Goal: Task Accomplishment & Management: Use online tool/utility

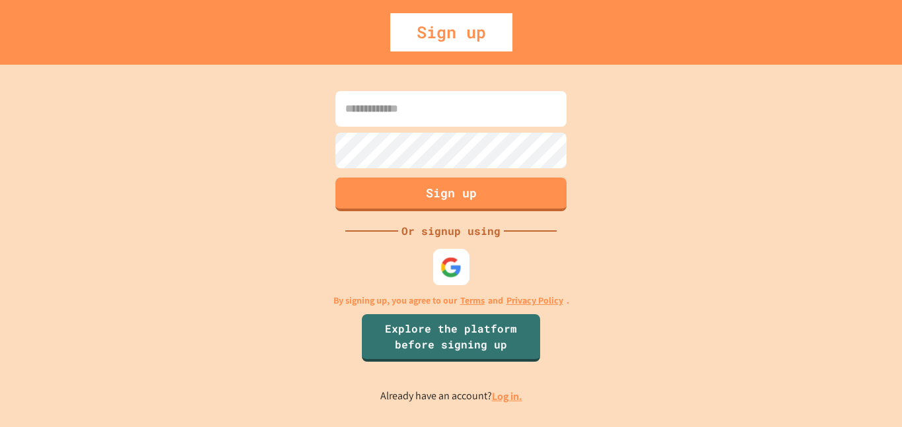
click at [444, 272] on img at bounding box center [452, 267] width 22 height 22
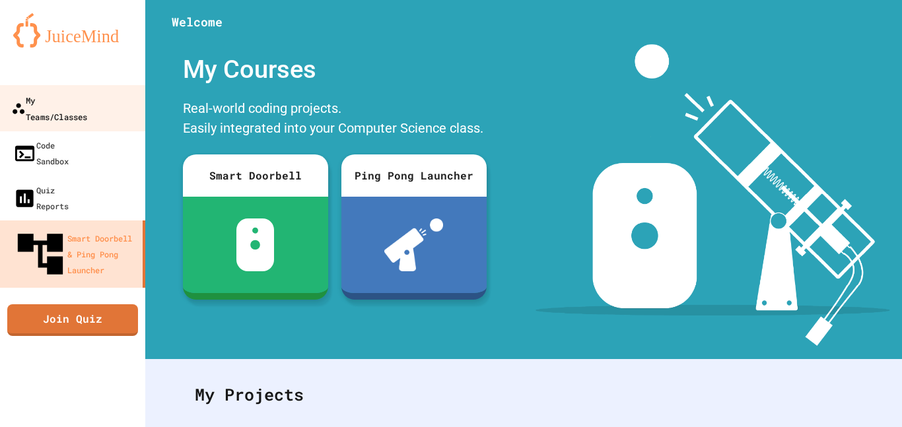
click at [87, 94] on div "My Teams/Classes" at bounding box center [49, 108] width 76 height 32
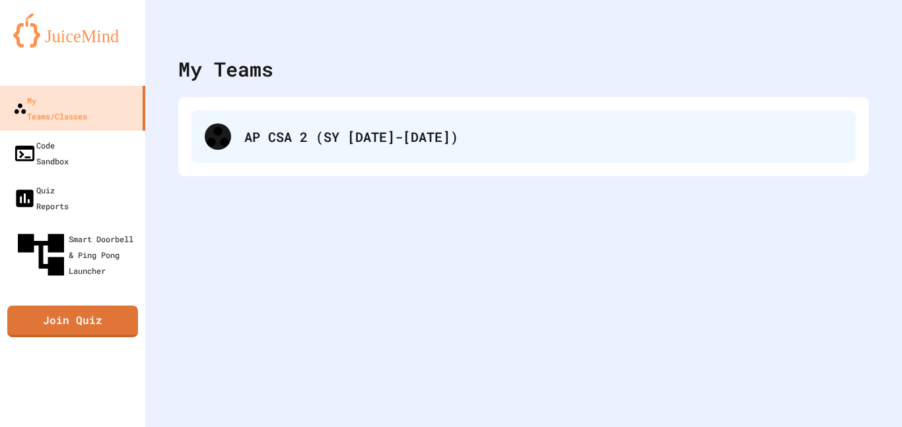
click at [388, 143] on div "AP CSA 2 (SY [DATE]-[DATE])" at bounding box center [543, 137] width 598 height 20
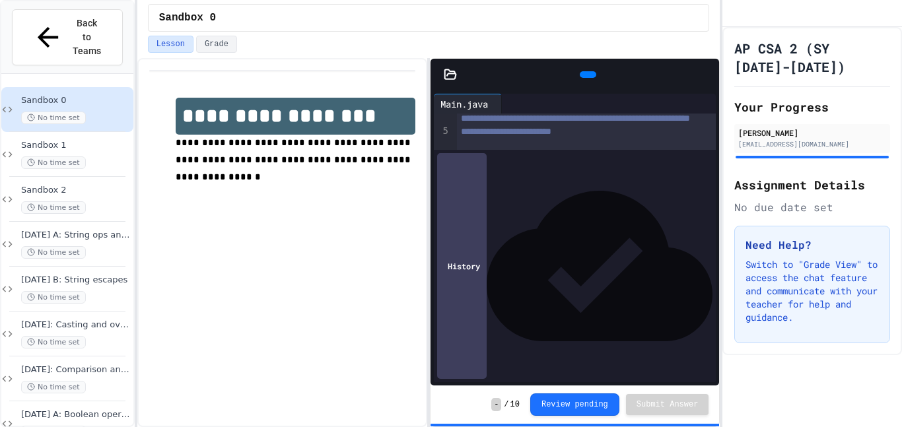
scroll to position [72, 0]
drag, startPoint x: 499, startPoint y: 264, endPoint x: 690, endPoint y: 330, distance: 202.6
click at [690, 330] on div "**********" at bounding box center [587, 196] width 260 height 308
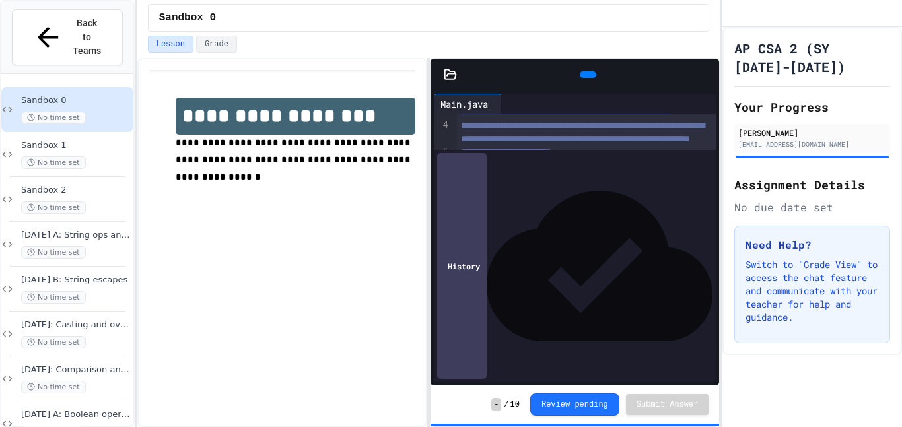
click at [584, 78] on div at bounding box center [588, 74] width 17 height 7
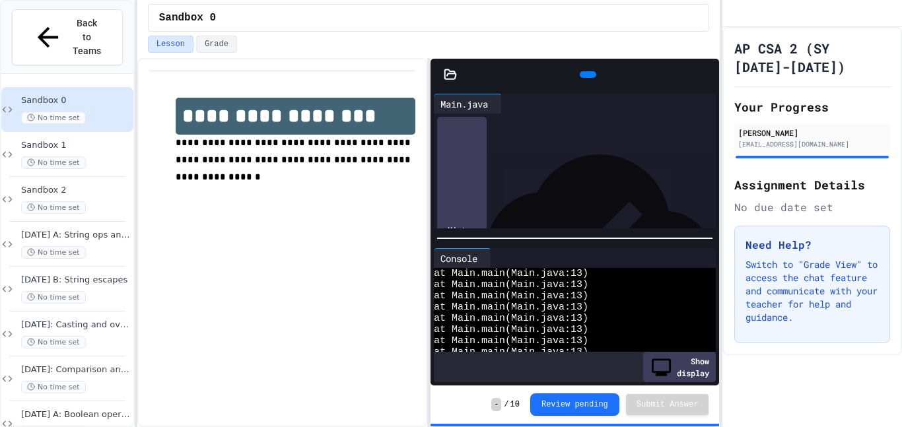
scroll to position [2133, 0]
click at [588, 322] on span "at Main.main(Main.java:13)" at bounding box center [511, 318] width 155 height 11
click at [487, 258] on icon at bounding box center [487, 258] width 0 height 0
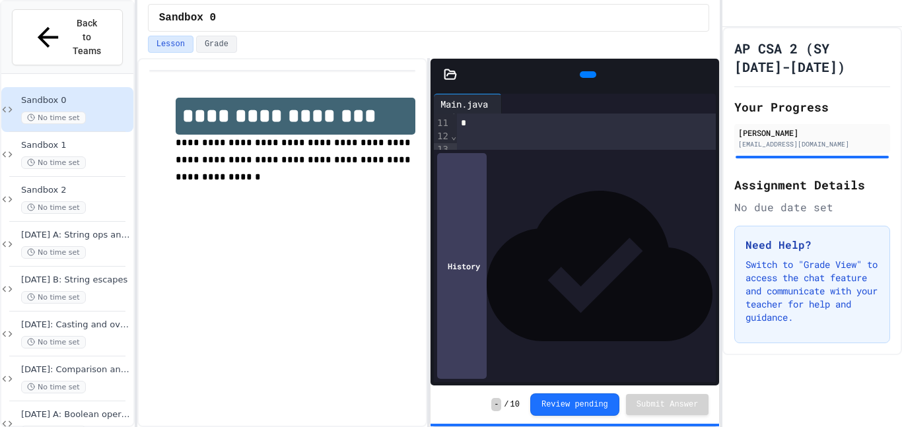
scroll to position [51, 0]
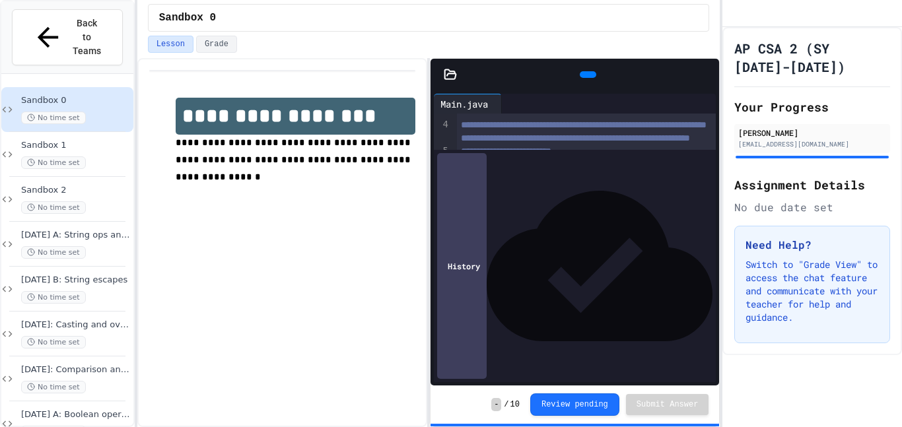
click at [586, 75] on icon at bounding box center [586, 75] width 0 height 0
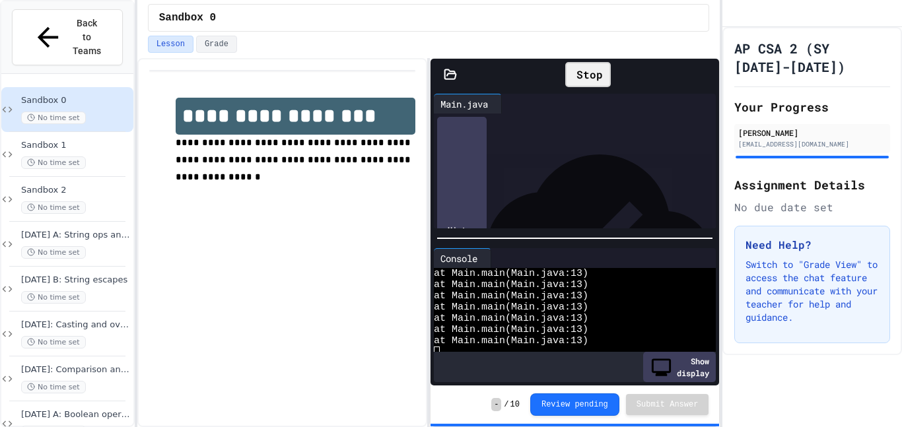
scroll to position [188, 0]
click at [590, 100] on div "**** * **** *******" at bounding box center [587, 93] width 260 height 13
click at [588, 283] on span "at Main.main(Main.java:13)" at bounding box center [511, 284] width 155 height 11
click at [717, 275] on div "**********" at bounding box center [451, 213] width 902 height 427
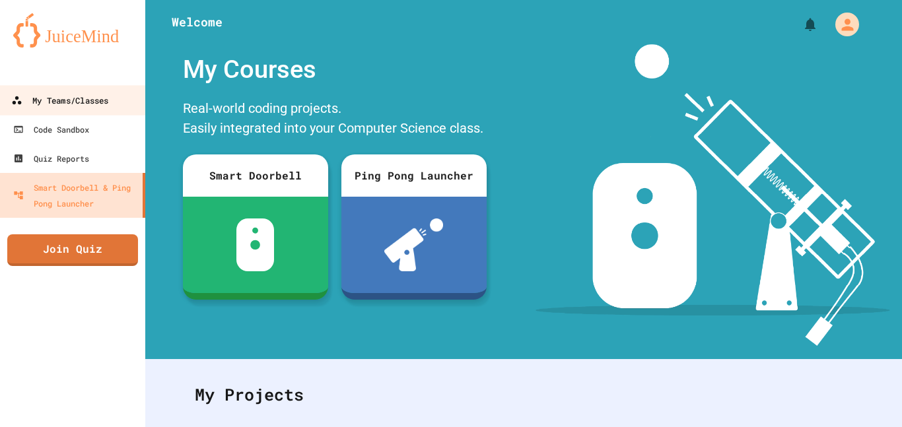
click at [53, 107] on div "My Teams/Classes" at bounding box center [59, 100] width 97 height 17
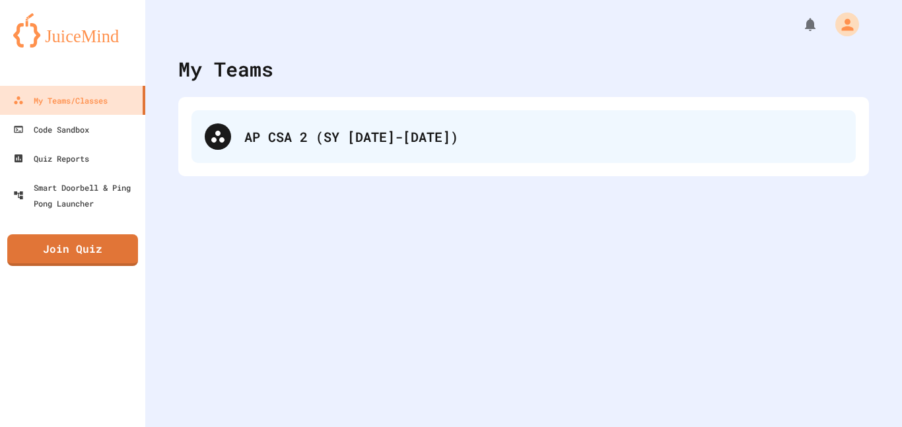
click at [253, 151] on div "AP CSA 2 (SY [DATE]-[DATE])" at bounding box center [524, 136] width 664 height 53
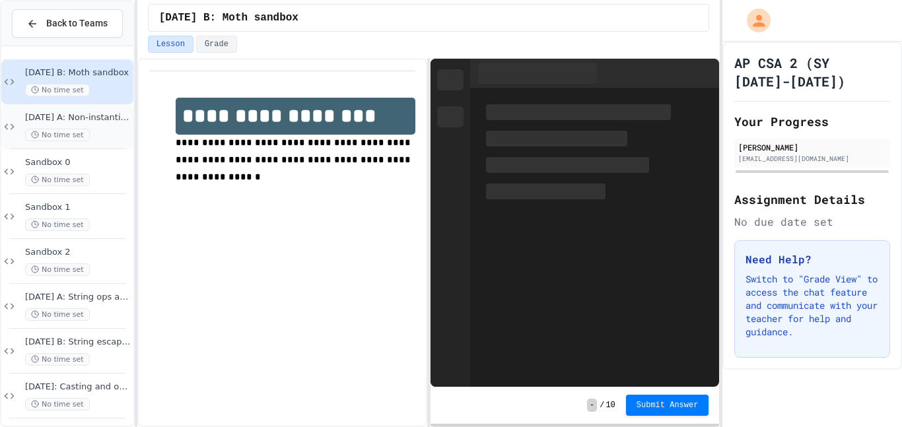
click at [88, 121] on span "26 Sep A: Non-instantiated classes" at bounding box center [78, 117] width 106 height 11
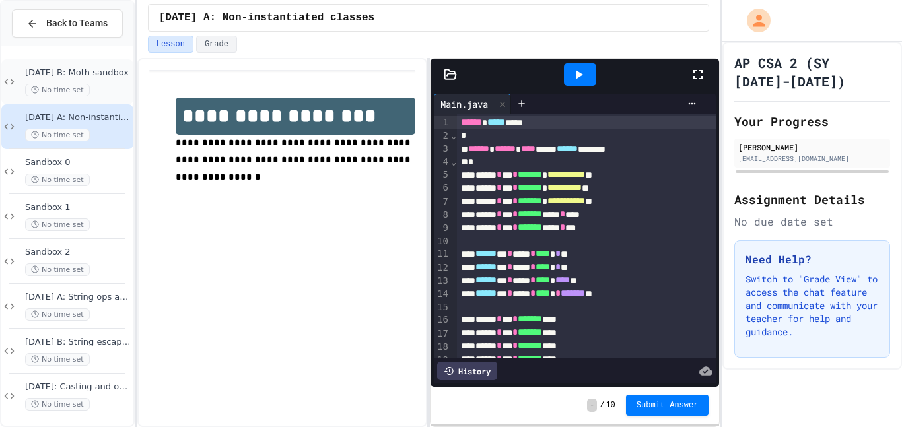
click at [77, 78] on span "26 Sep B: Moth sandbox" at bounding box center [78, 72] width 106 height 11
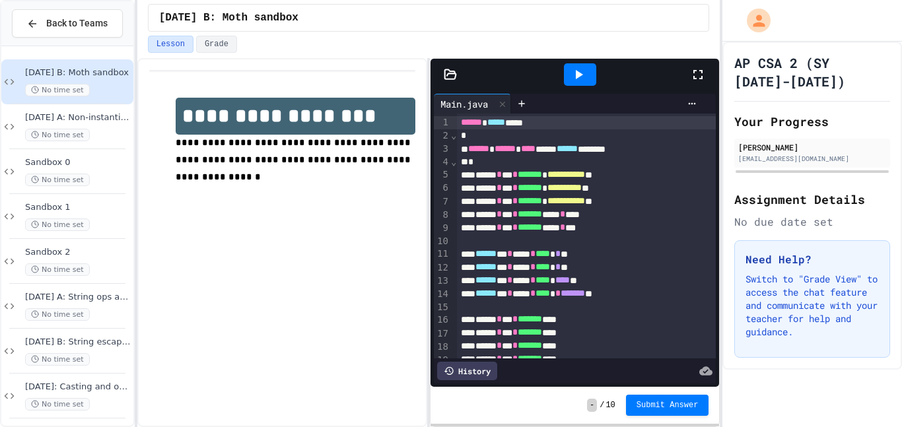
scroll to position [972, 0]
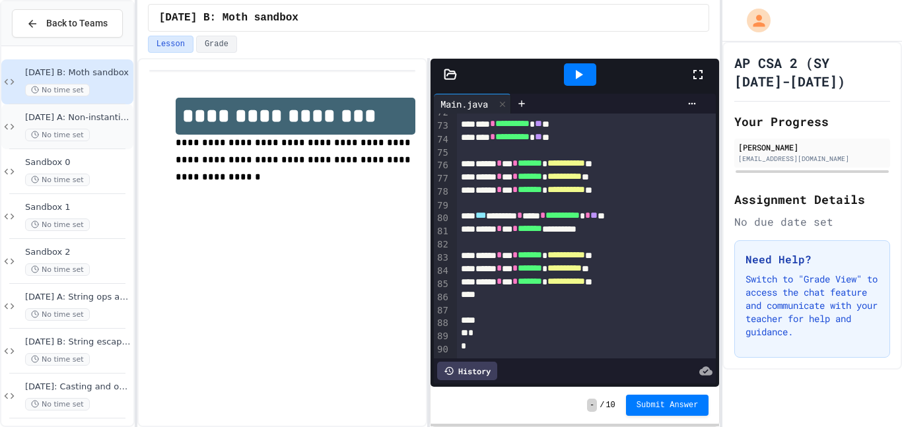
click at [62, 120] on span "26 Sep A: Non-instantiated classes" at bounding box center [78, 117] width 106 height 11
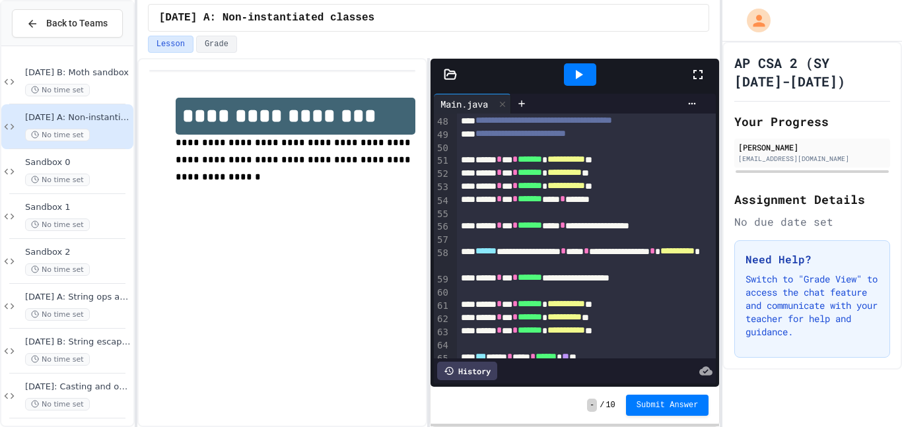
scroll to position [972, 0]
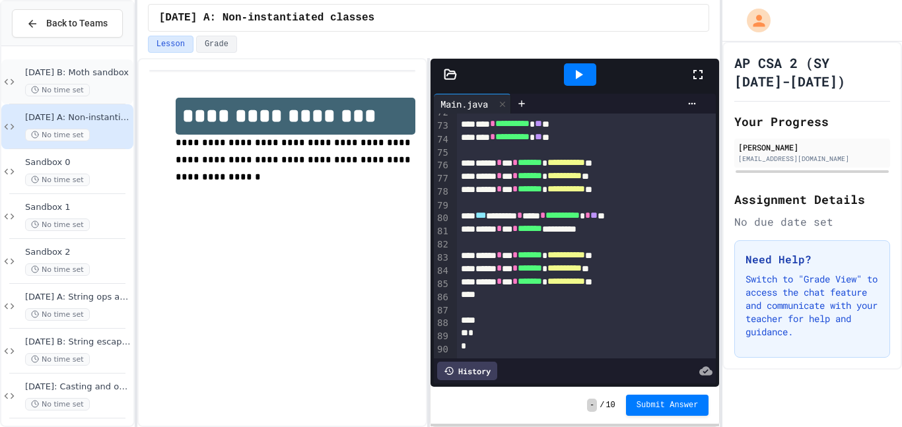
click at [109, 80] on div "26 Sep B: Moth sandbox No time set" at bounding box center [78, 81] width 106 height 29
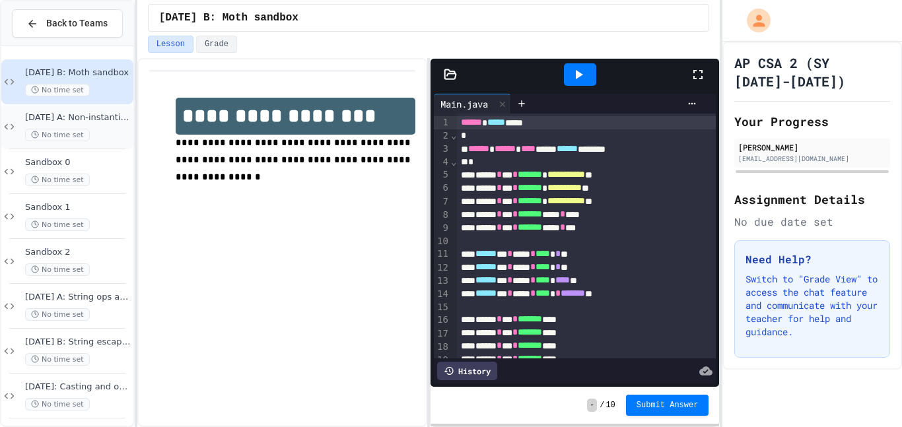
click at [104, 118] on span "26 Sep A: Non-instantiated classes" at bounding box center [78, 117] width 106 height 11
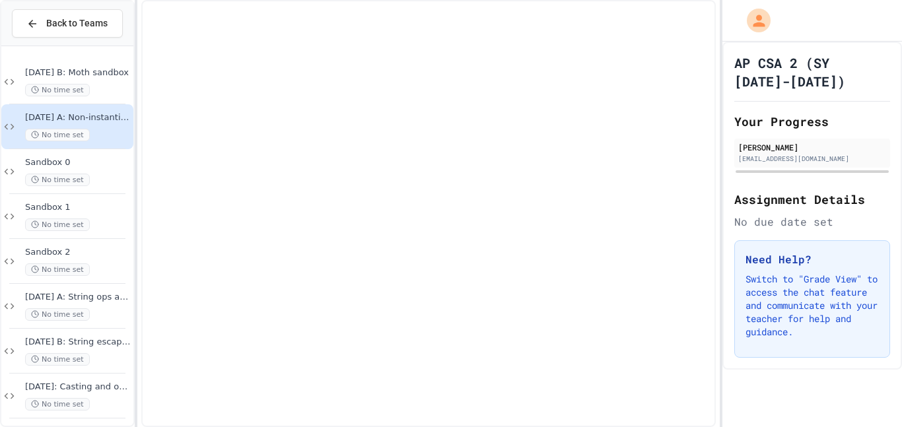
click at [105, 93] on div "No time set" at bounding box center [78, 90] width 106 height 13
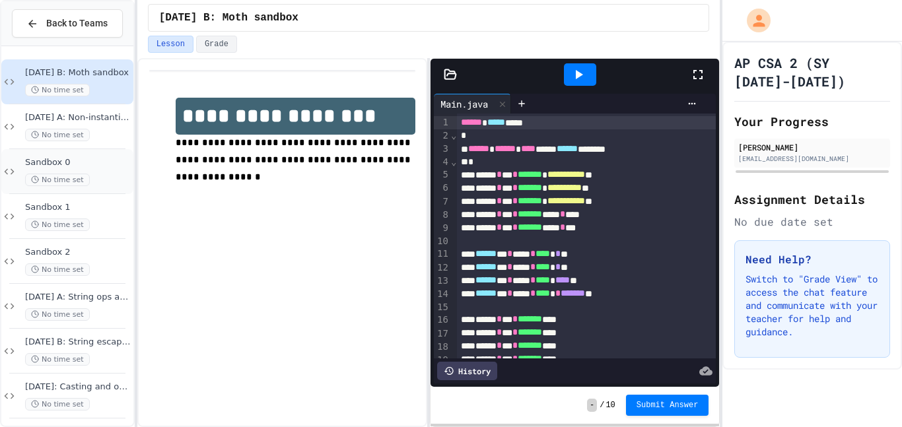
click at [102, 180] on div "No time set" at bounding box center [78, 180] width 106 height 13
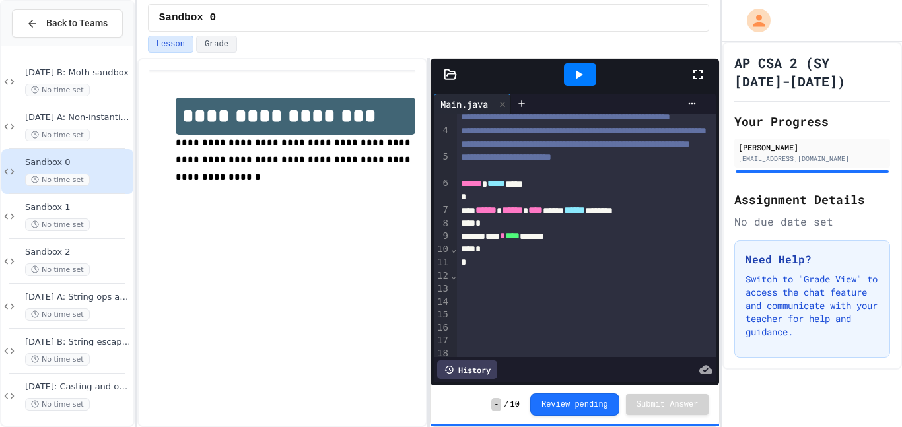
scroll to position [51, 0]
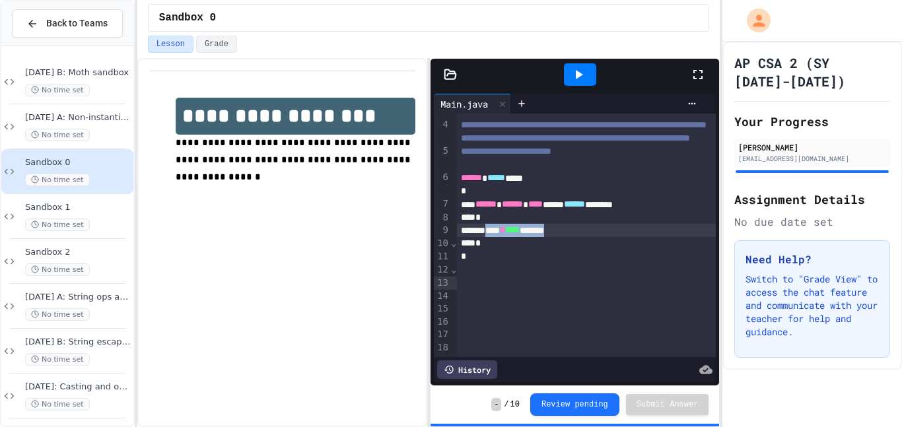
drag, startPoint x: 497, startPoint y: 286, endPoint x: 584, endPoint y: 285, distance: 87.2
click at [584, 237] on div "**** * **** *******" at bounding box center [587, 230] width 260 height 13
drag, startPoint x: 497, startPoint y: 285, endPoint x: 583, endPoint y: 284, distance: 85.2
click at [583, 237] on div "**** * **** *******" at bounding box center [587, 230] width 260 height 13
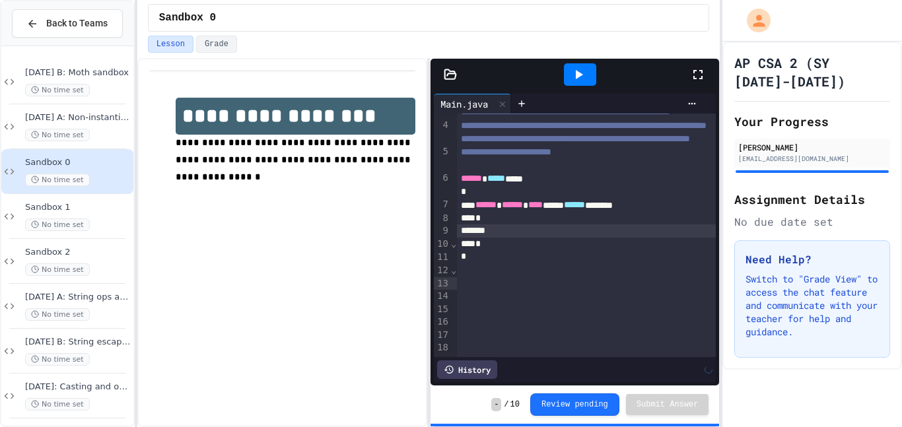
scroll to position [50, 0]
click at [530, 101] on div at bounding box center [521, 104] width 21 height 20
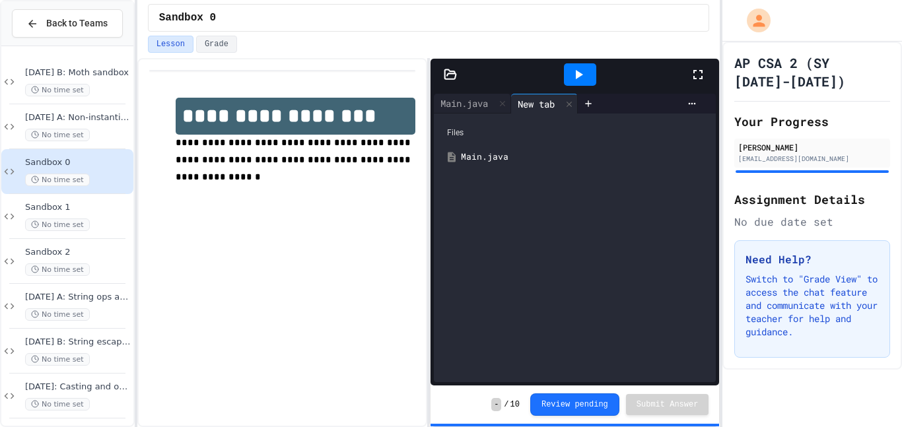
click at [493, 182] on div "Files Main.java" at bounding box center [575, 248] width 282 height 269
click at [695, 105] on icon at bounding box center [692, 103] width 11 height 11
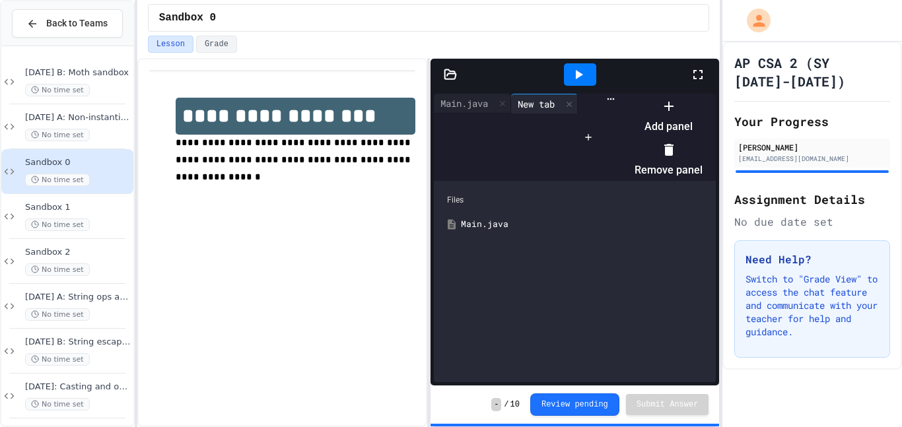
click at [621, 95] on div at bounding box center [661, 95] width 81 height 0
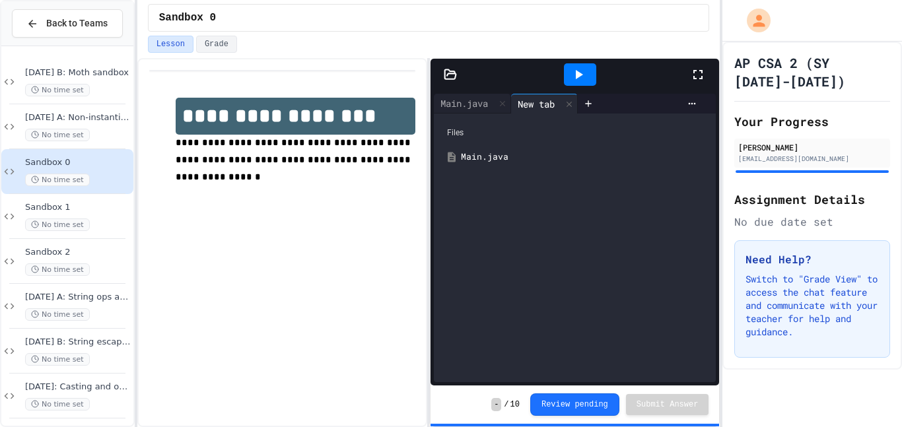
click at [696, 73] on icon at bounding box center [698, 75] width 16 height 16
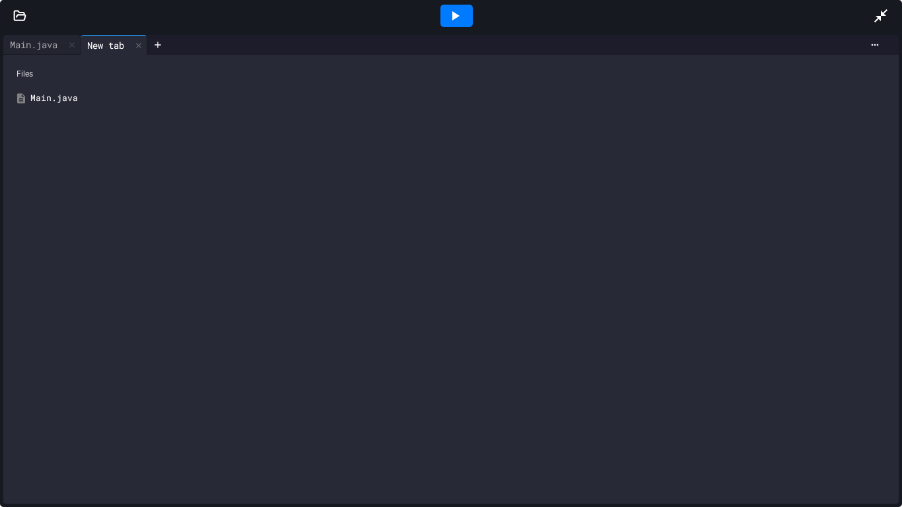
click at [57, 103] on div "Main.java" at bounding box center [460, 98] width 861 height 13
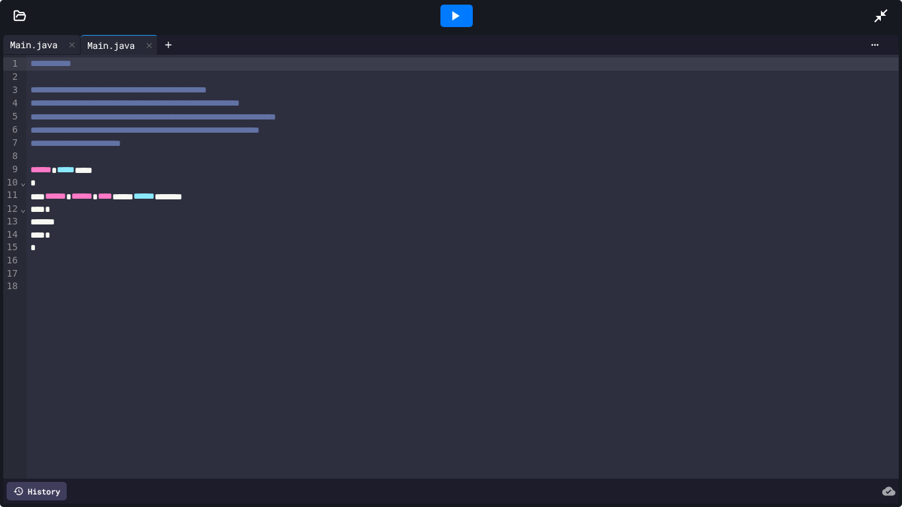
click at [36, 43] on div "Main.java" at bounding box center [33, 45] width 61 height 14
click at [109, 48] on div "Main.java" at bounding box center [111, 45] width 61 height 14
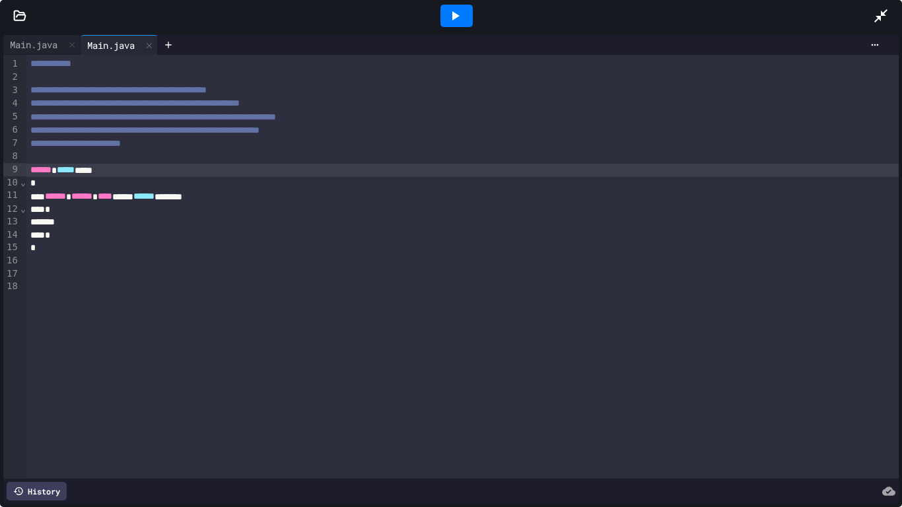
click at [120, 169] on div "****** ***** ****" at bounding box center [462, 170] width 873 height 13
click at [105, 50] on div "Main.java" at bounding box center [111, 45] width 61 height 14
click at [296, 217] on div "**********" at bounding box center [451, 269] width 896 height 469
click at [151, 44] on icon at bounding box center [149, 45] width 9 height 9
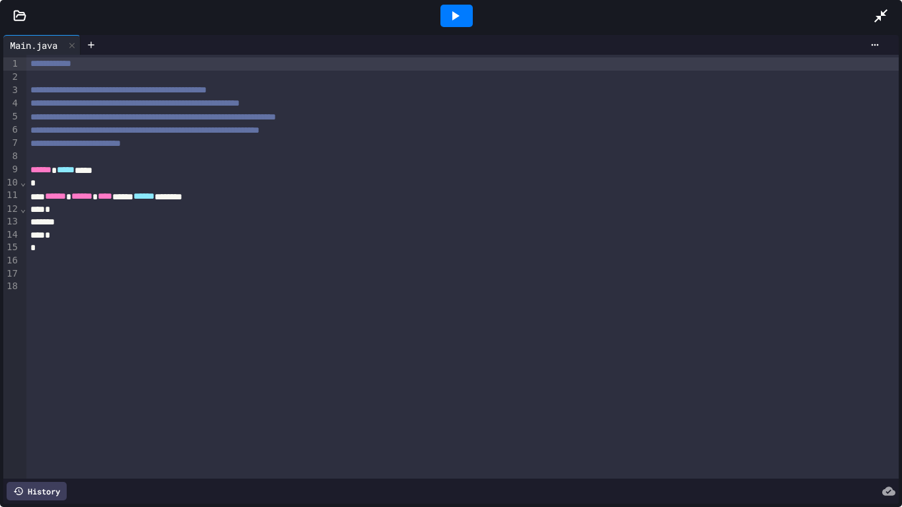
click at [15, 9] on icon at bounding box center [19, 15] width 13 height 13
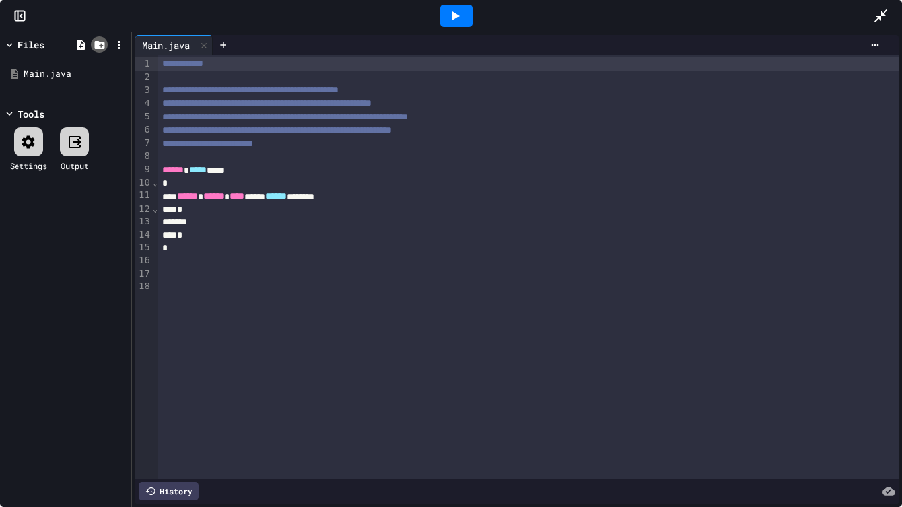
click at [101, 47] on icon at bounding box center [99, 45] width 10 height 8
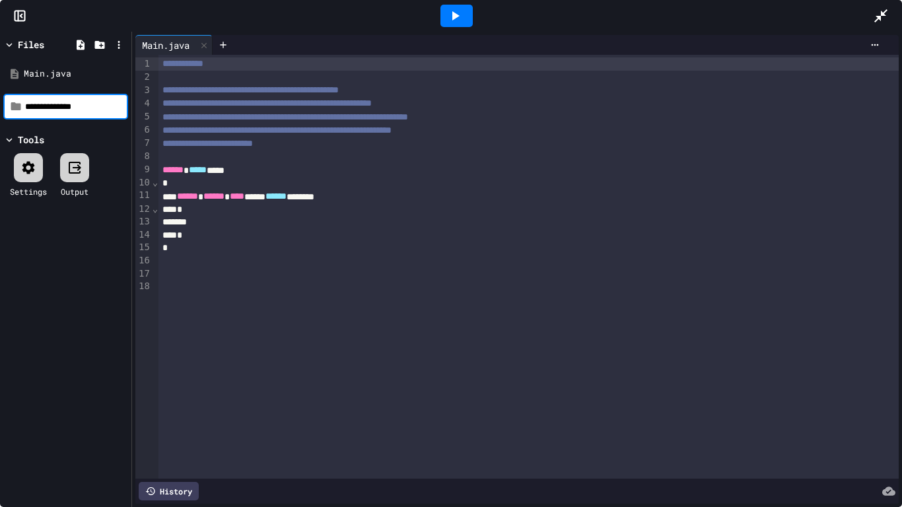
type input "**********"
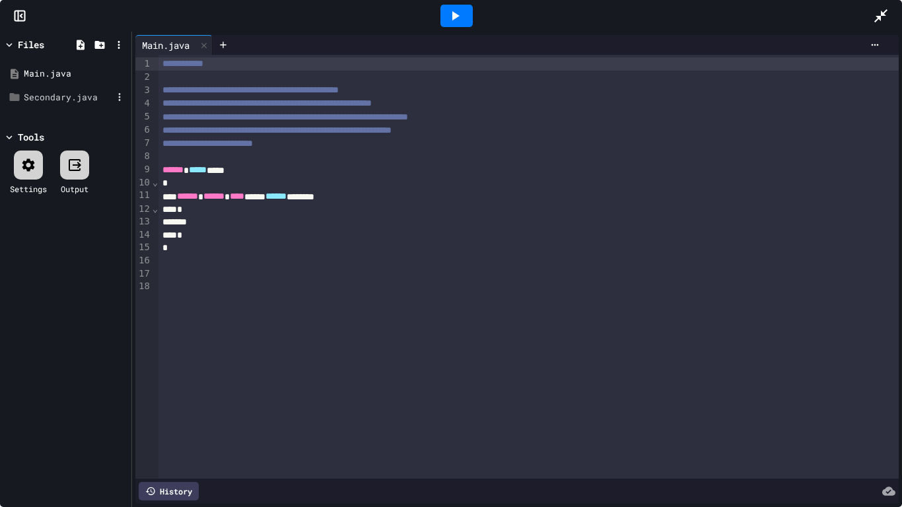
click at [80, 98] on div "Secondary.java" at bounding box center [68, 97] width 88 height 13
click at [55, 72] on div "Main.java" at bounding box center [68, 73] width 88 height 13
click at [116, 99] on icon at bounding box center [120, 97] width 12 height 12
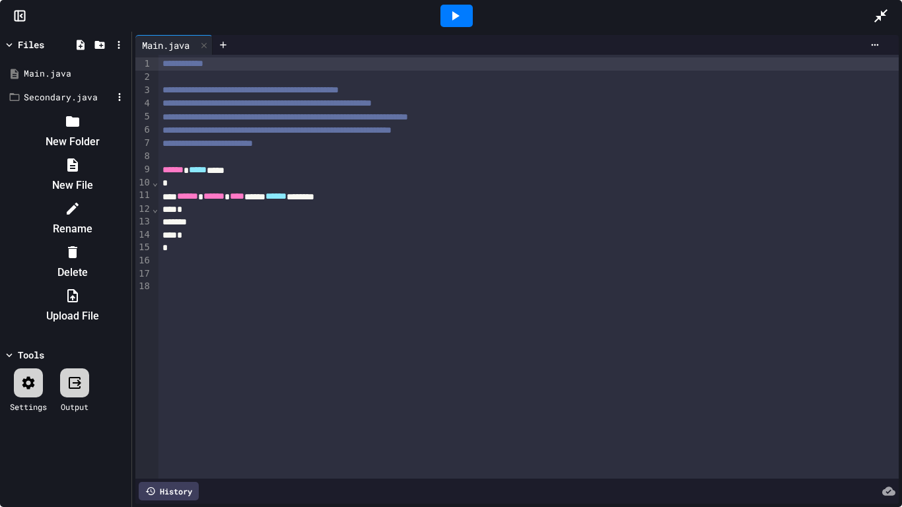
click at [128, 241] on li "Delete" at bounding box center [73, 262] width 112 height 42
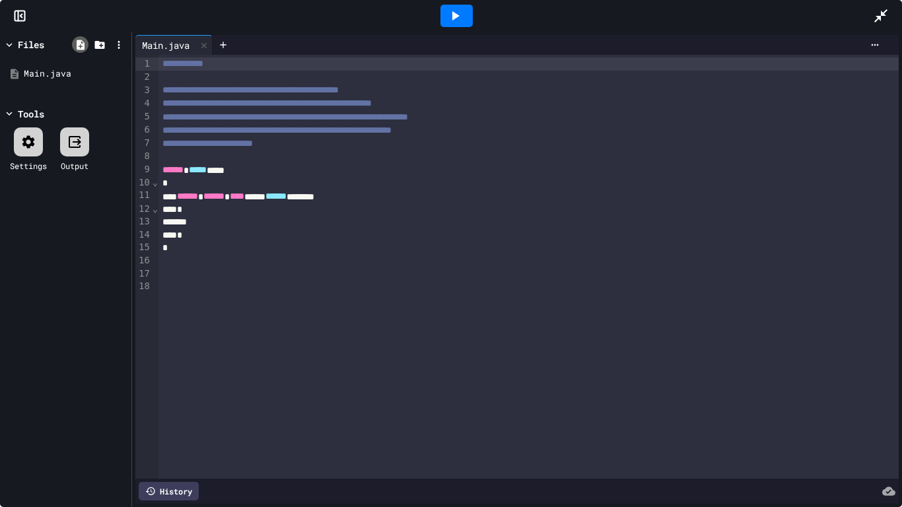
click at [75, 46] on icon at bounding box center [81, 45] width 12 height 12
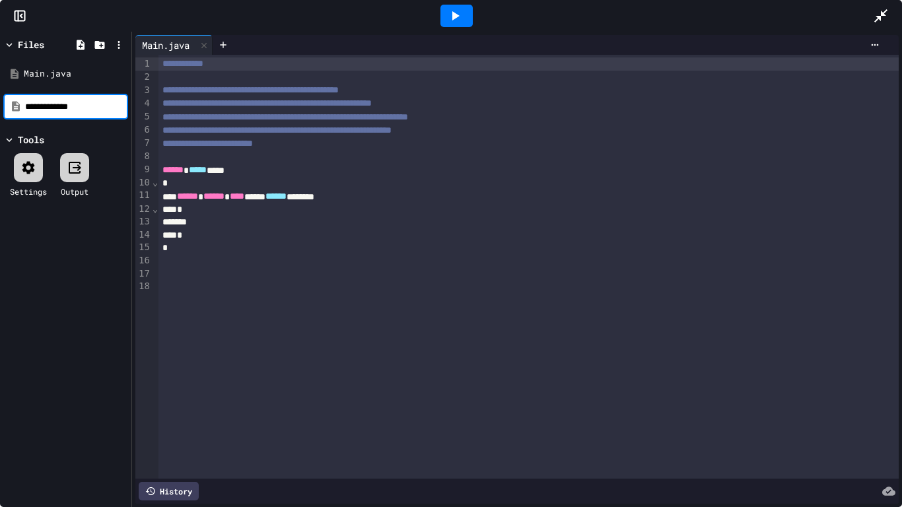
type input "**********"
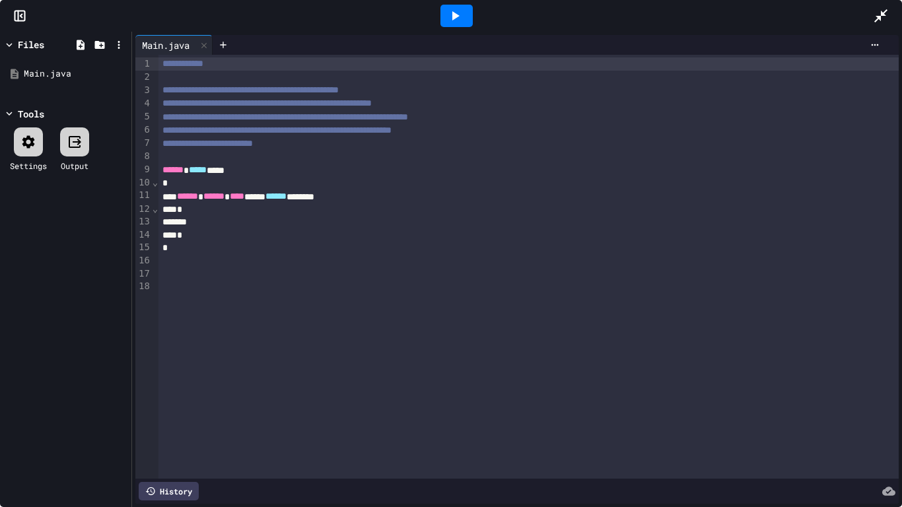
click at [884, 16] on icon at bounding box center [881, 16] width 16 height 16
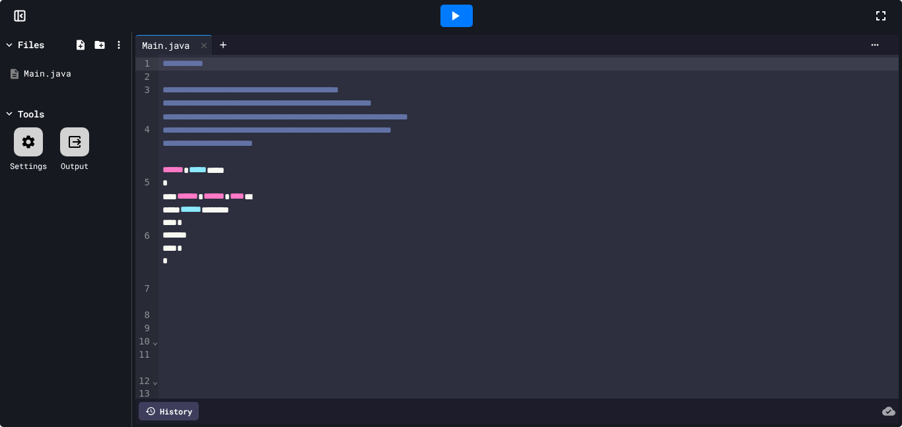
scroll to position [0, 0]
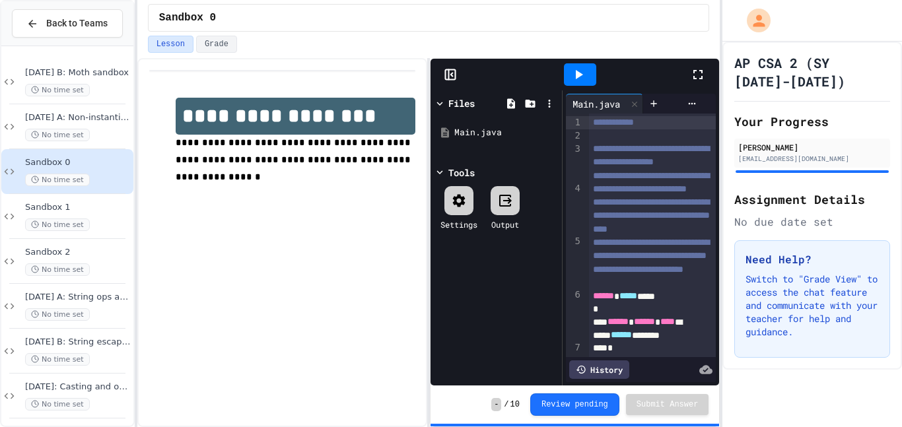
click at [71, 162] on span "Sandbox 0" at bounding box center [78, 162] width 106 height 11
click at [694, 79] on icon at bounding box center [698, 75] width 16 height 16
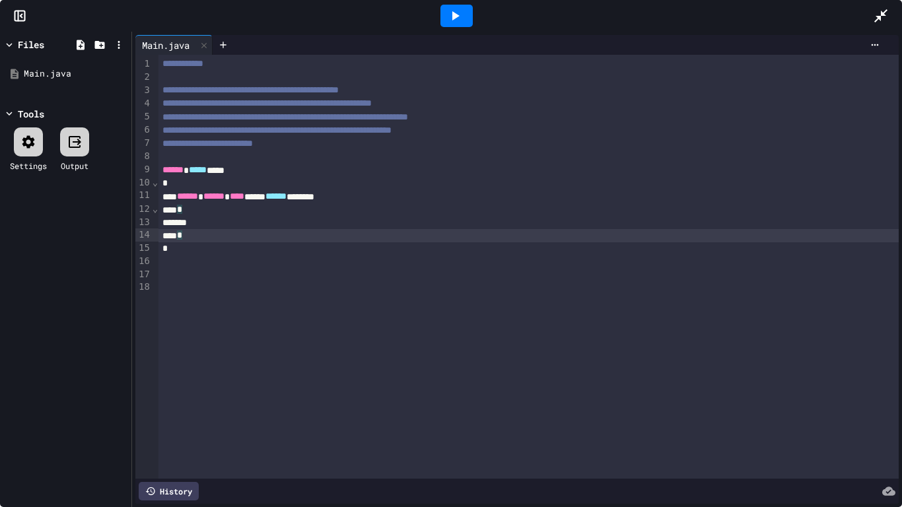
click at [214, 232] on div "*" at bounding box center [529, 235] width 741 height 13
click at [219, 223] on div at bounding box center [529, 223] width 741 height 13
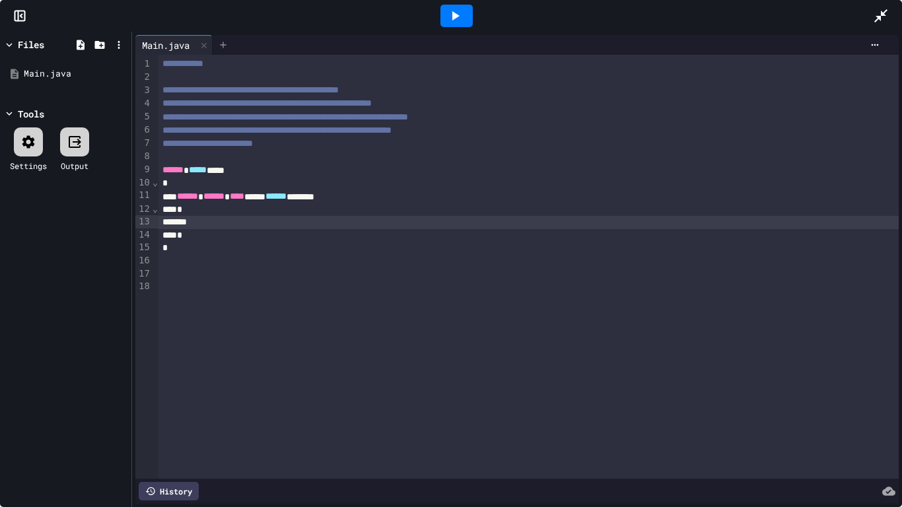
click at [221, 50] on div at bounding box center [223, 45] width 21 height 20
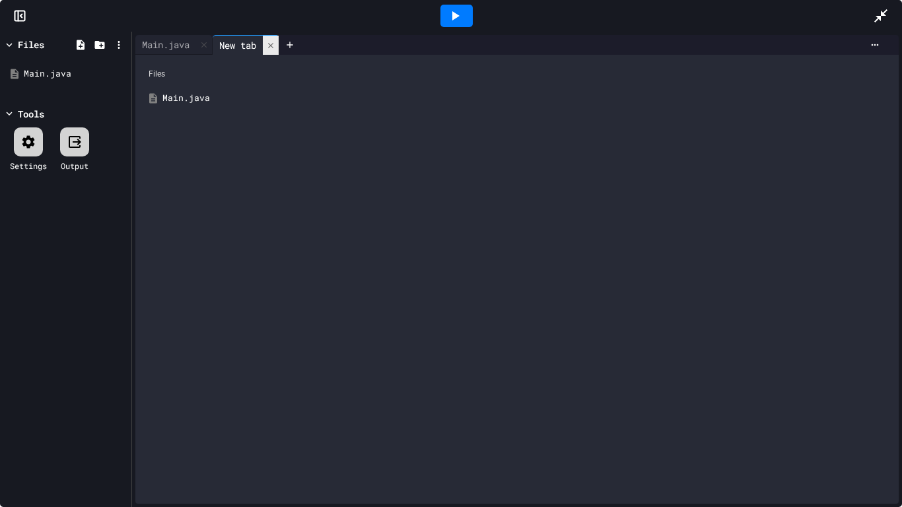
click at [273, 45] on icon at bounding box center [270, 45] width 9 height 9
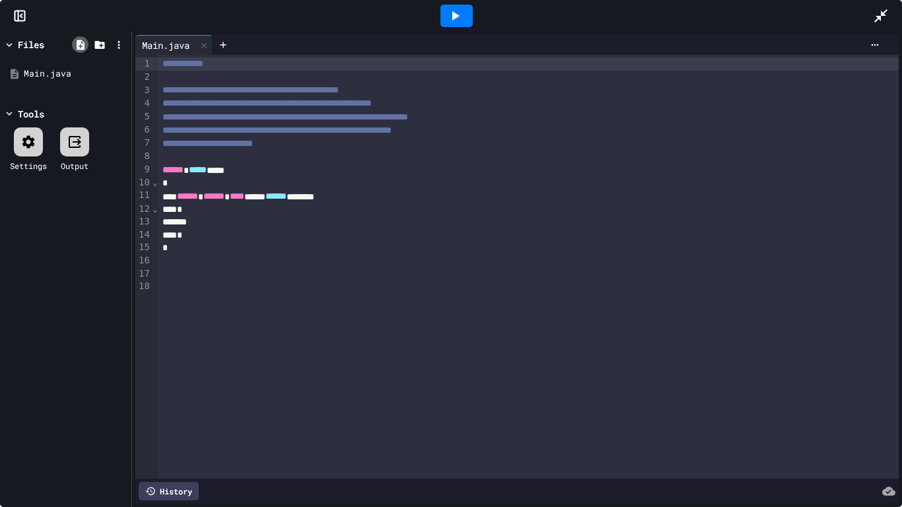
click at [83, 43] on icon at bounding box center [81, 45] width 8 height 10
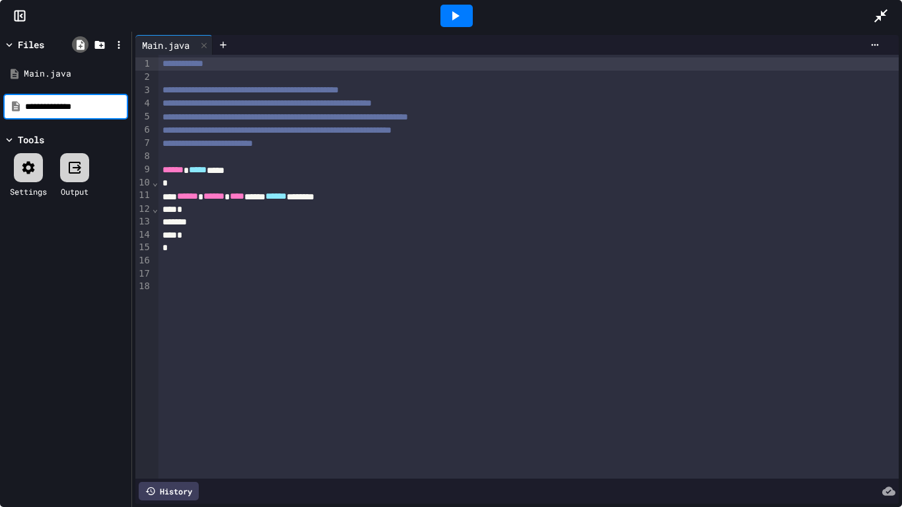
type input "**********"
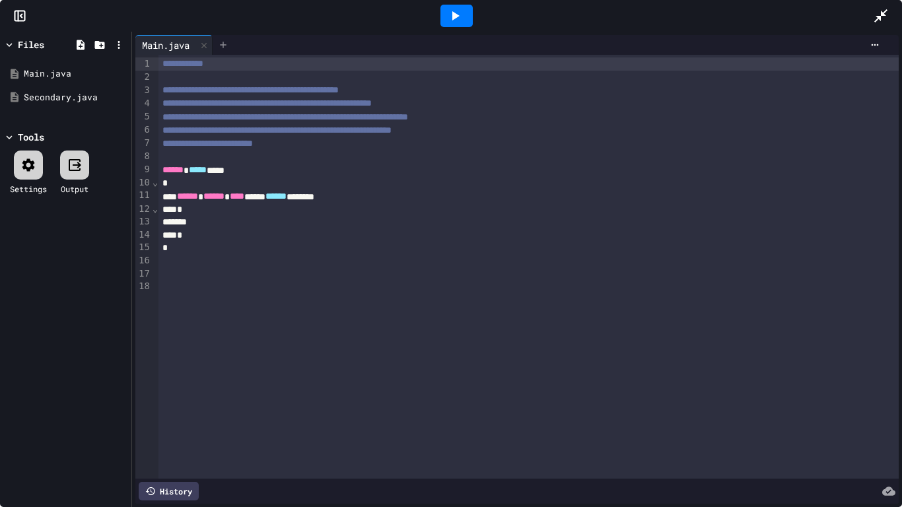
click at [229, 44] on icon at bounding box center [223, 45] width 11 height 11
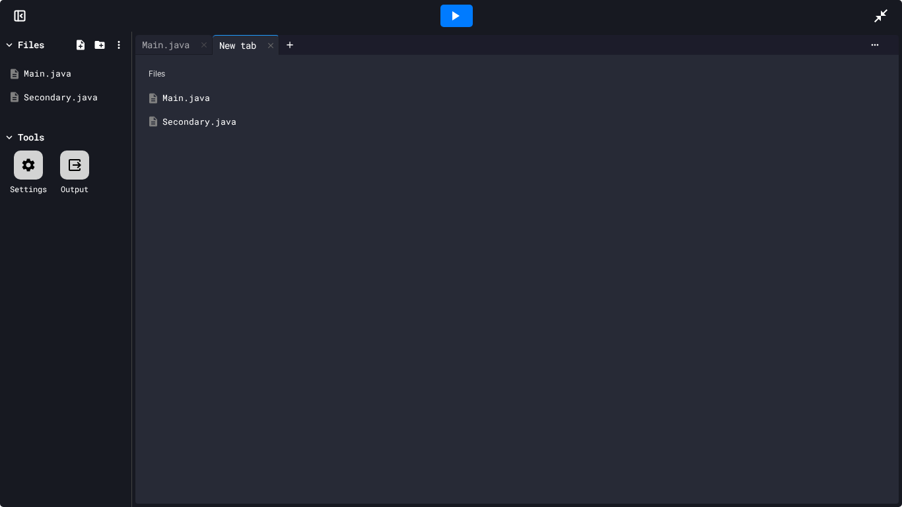
click at [190, 123] on div "Secondary.java" at bounding box center [526, 122] width 728 height 13
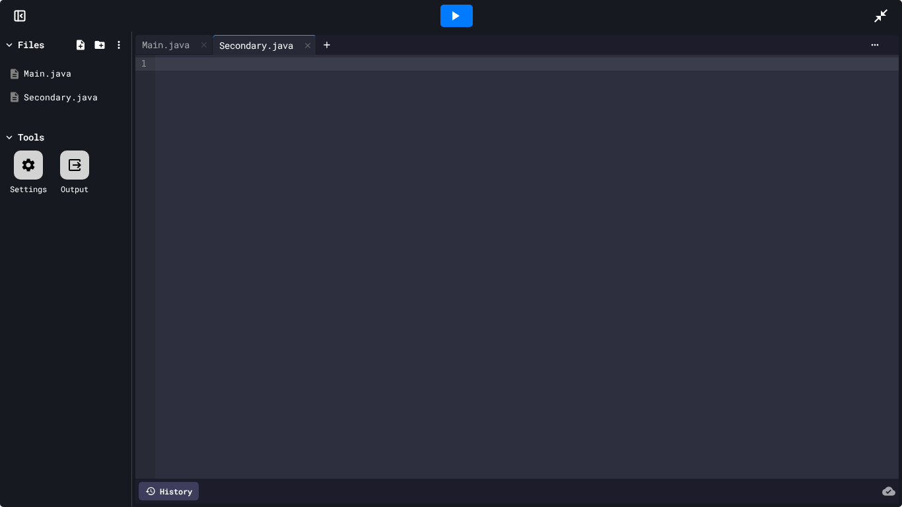
click at [211, 108] on div at bounding box center [527, 267] width 744 height 424
click at [881, 15] on icon at bounding box center [880, 15] width 13 height 13
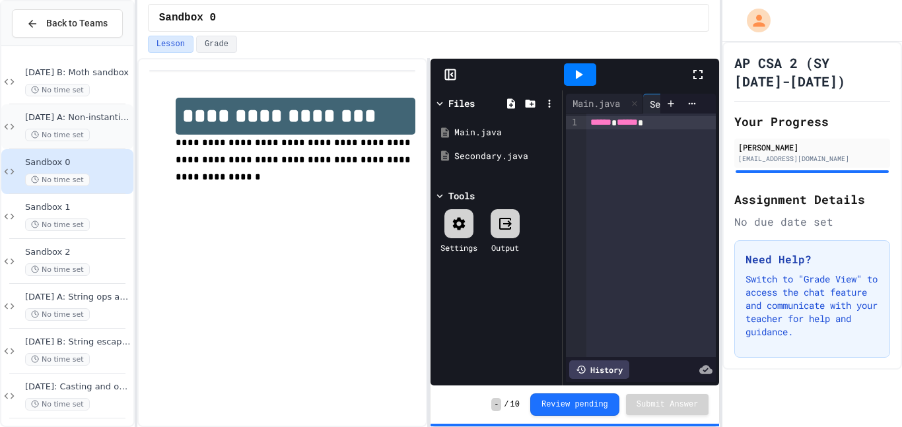
click at [107, 129] on div "No time set" at bounding box center [78, 135] width 106 height 13
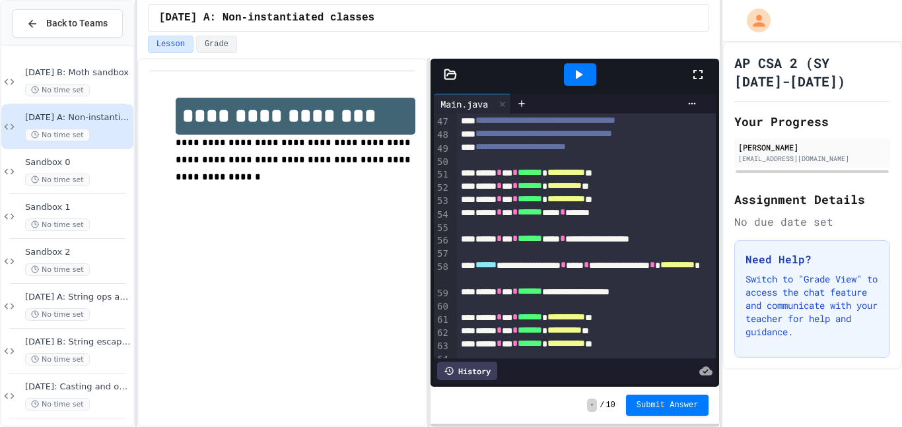
scroll to position [799, 0]
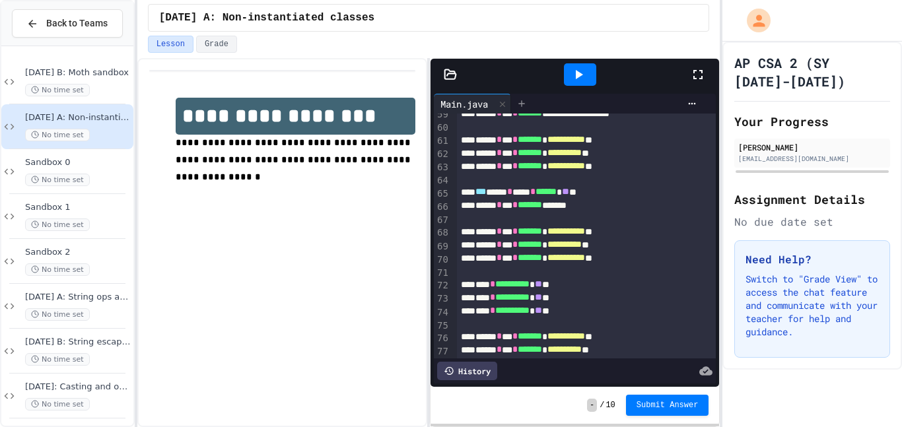
click at [525, 104] on icon at bounding box center [521, 103] width 11 height 11
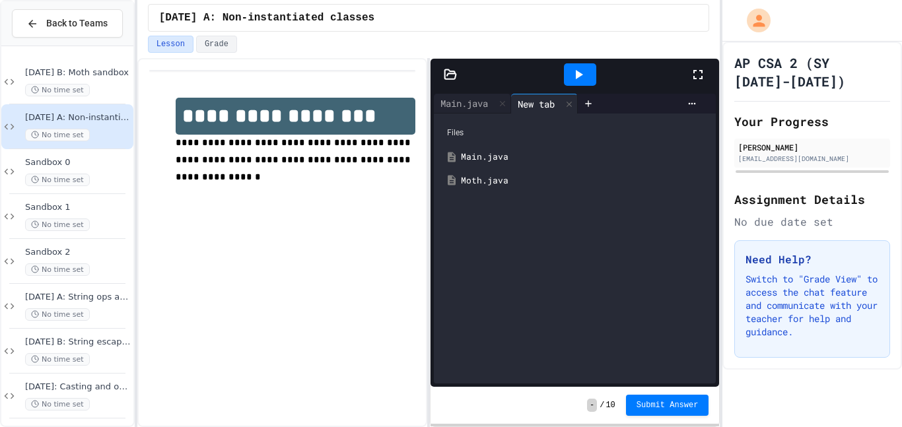
click at [494, 178] on div "Moth.java" at bounding box center [584, 180] width 247 height 13
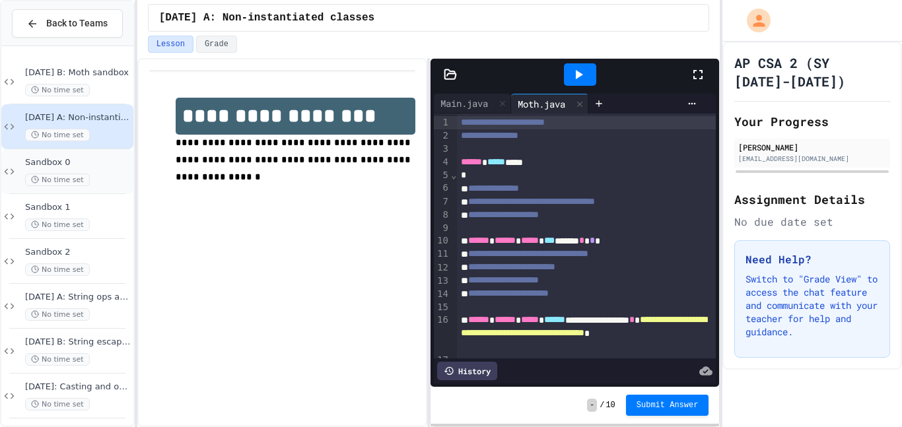
click at [76, 168] on div "Sandbox 0 No time set" at bounding box center [78, 171] width 106 height 29
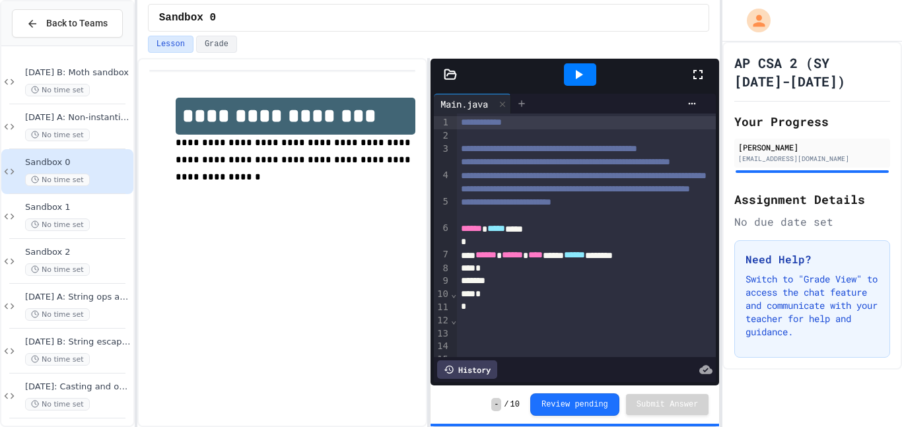
click at [524, 100] on icon at bounding box center [521, 103] width 11 height 11
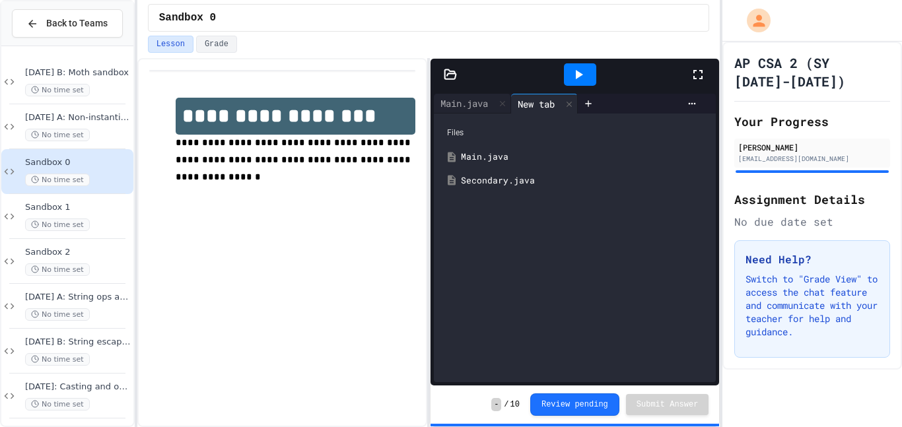
click at [495, 178] on div "Secondary.java" at bounding box center [584, 180] width 247 height 13
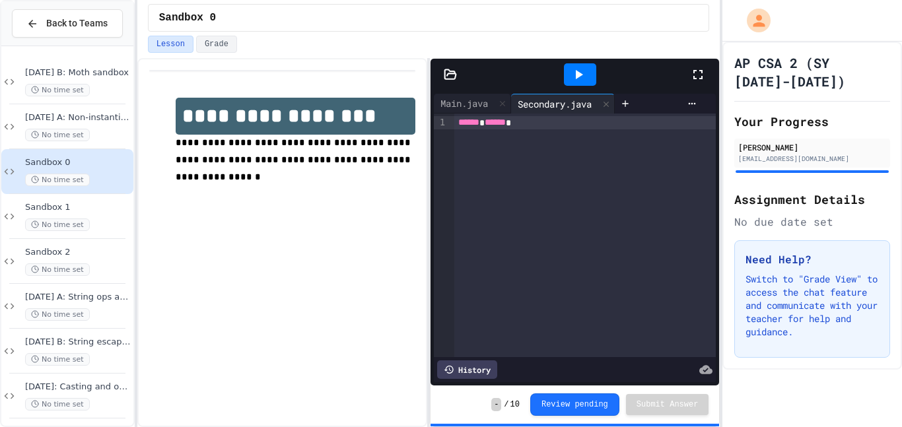
click at [556, 134] on div "****** ******" at bounding box center [585, 236] width 262 height 244
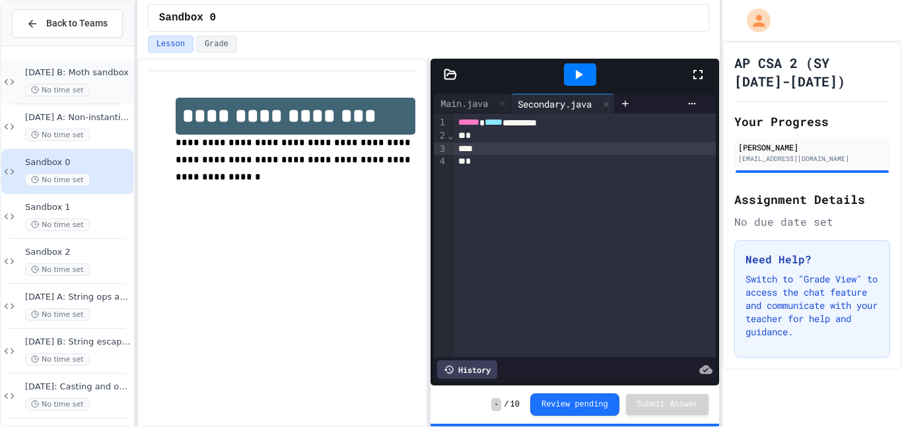
click at [87, 85] on div "No time set" at bounding box center [78, 90] width 106 height 13
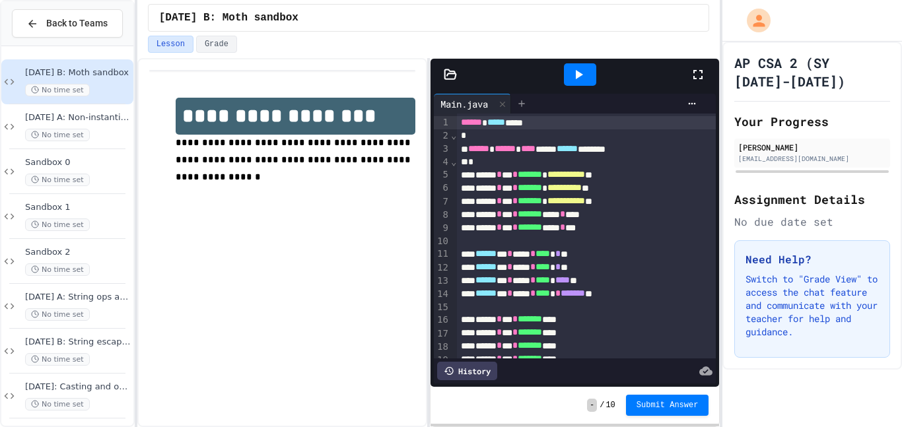
click at [527, 101] on icon at bounding box center [521, 103] width 11 height 11
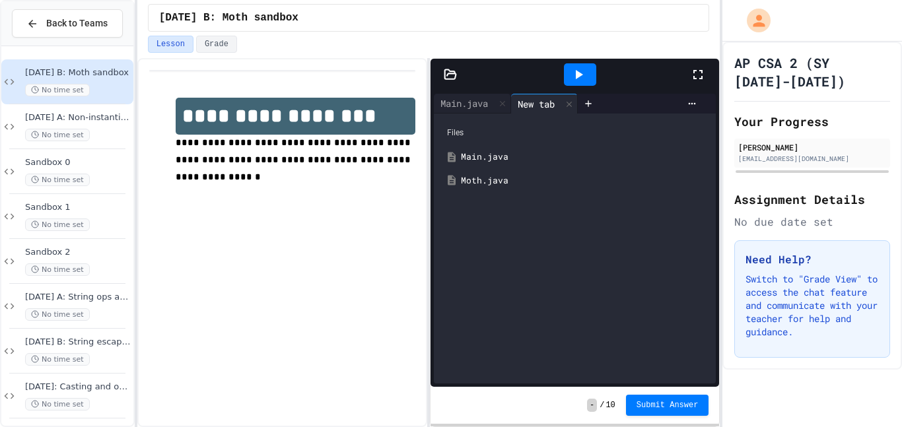
click at [474, 186] on div "Moth.java" at bounding box center [584, 180] width 247 height 13
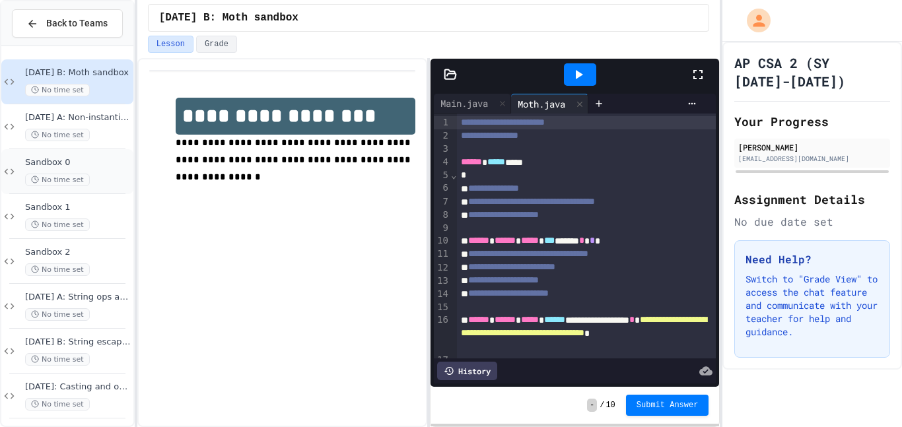
click at [75, 160] on span "Sandbox 0" at bounding box center [78, 162] width 106 height 11
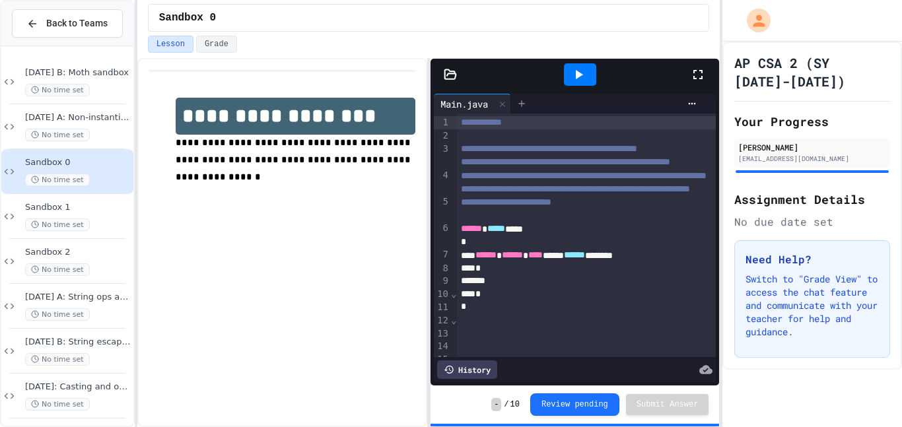
click at [520, 101] on icon at bounding box center [521, 103] width 11 height 11
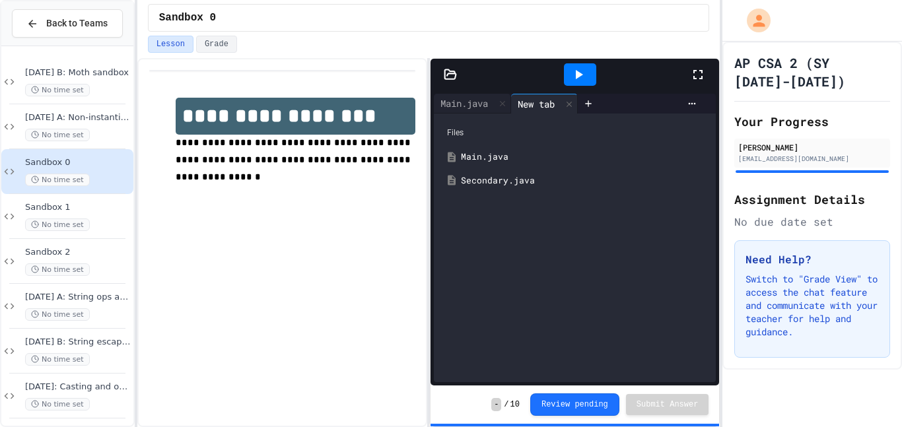
click at [494, 176] on div "Secondary.java" at bounding box center [584, 180] width 247 height 13
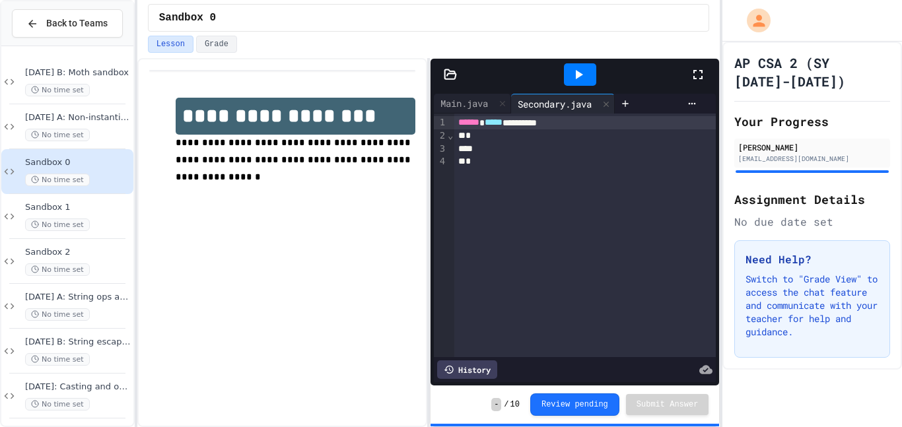
click at [521, 156] on div "*" at bounding box center [585, 161] width 262 height 13
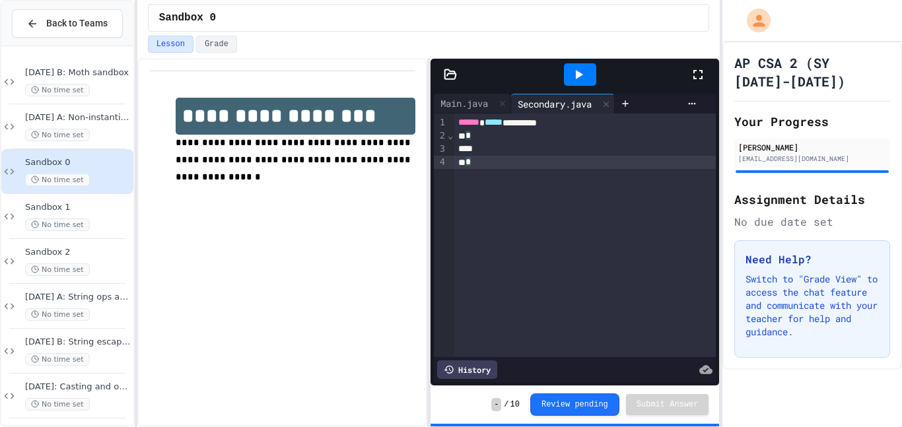
click at [491, 150] on div at bounding box center [585, 149] width 262 height 13
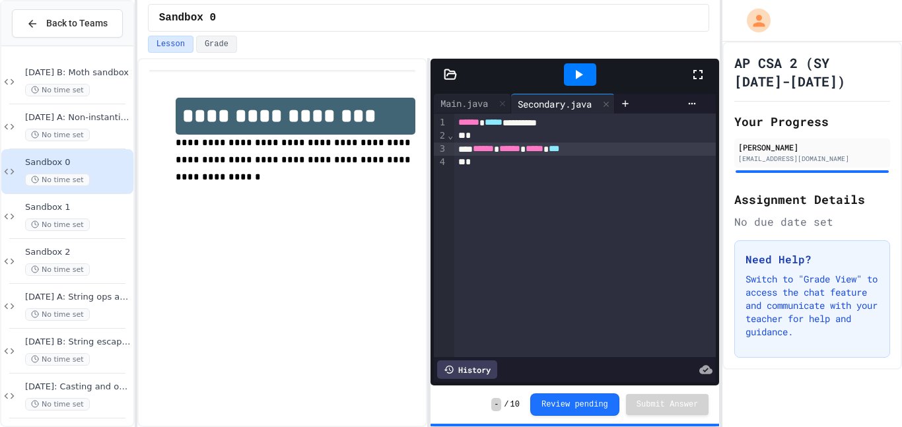
click at [453, 121] on div "› ⌄" at bounding box center [450, 236] width 7 height 244
click at [458, 125] on span "******" at bounding box center [468, 122] width 21 height 9
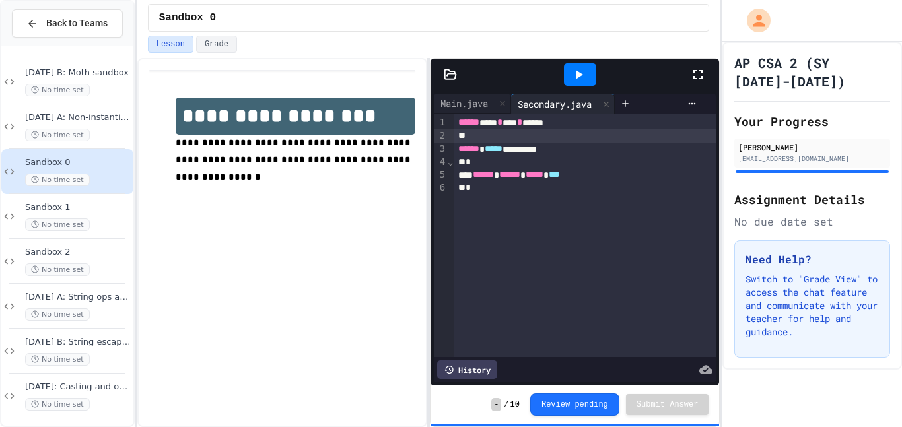
click at [583, 160] on div "*" at bounding box center [585, 162] width 262 height 13
click at [633, 182] on div "*" at bounding box center [585, 188] width 262 height 13
click at [605, 176] on div "****** ****** ***** ***" at bounding box center [585, 174] width 262 height 13
click at [466, 103] on div "Main.java" at bounding box center [464, 103] width 61 height 14
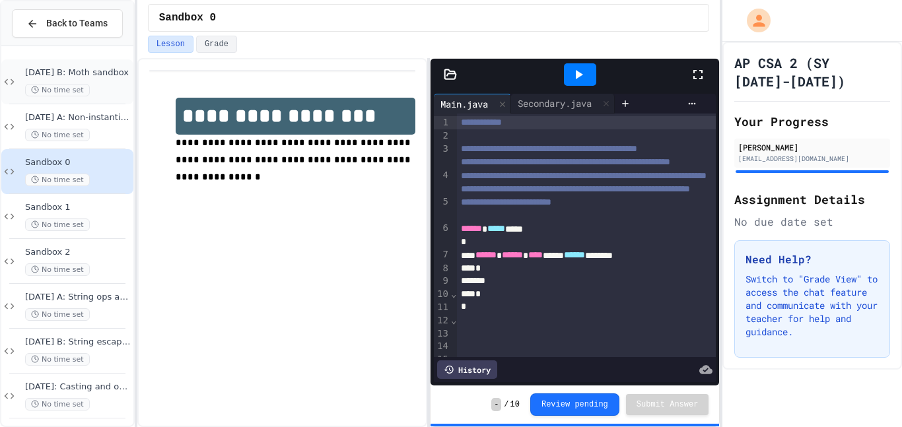
click at [99, 87] on div "No time set" at bounding box center [78, 90] width 106 height 13
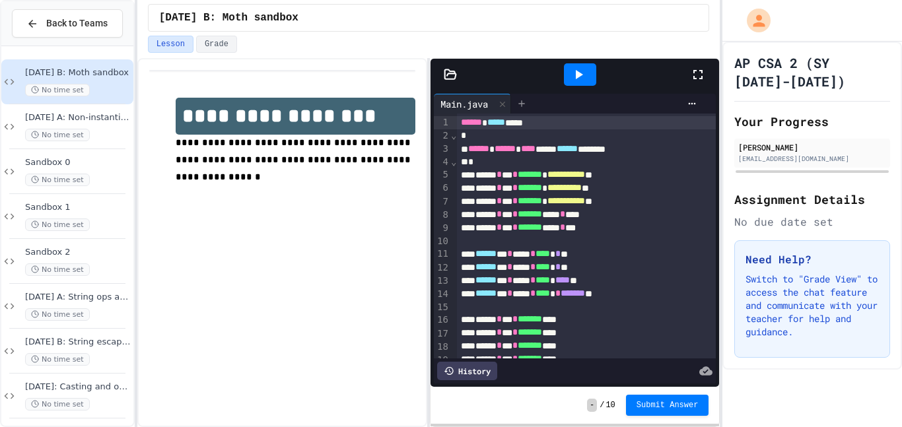
click at [518, 112] on div at bounding box center [521, 104] width 21 height 20
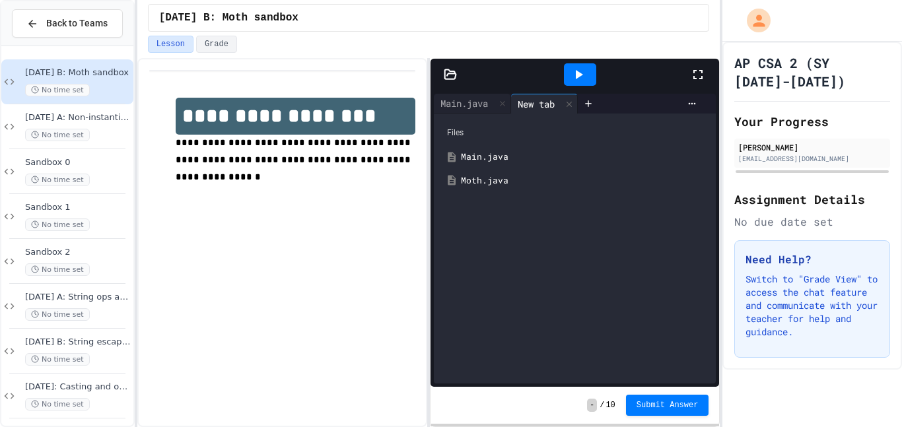
click at [482, 183] on div "Moth.java" at bounding box center [584, 180] width 247 height 13
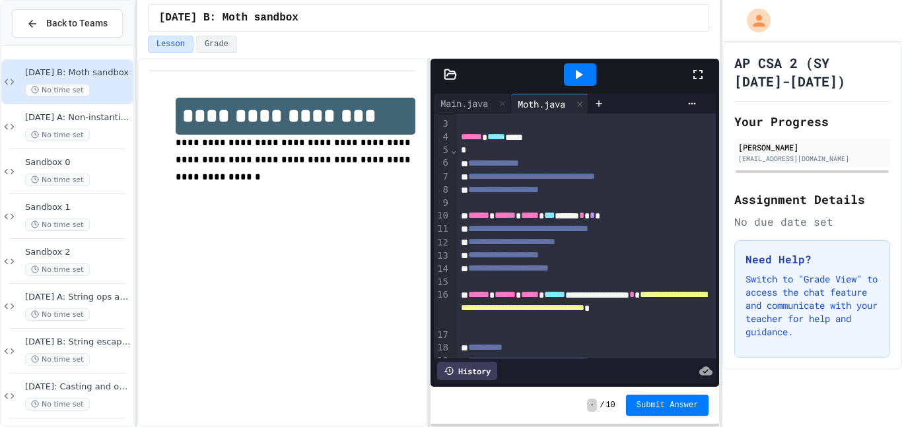
scroll to position [24, 0]
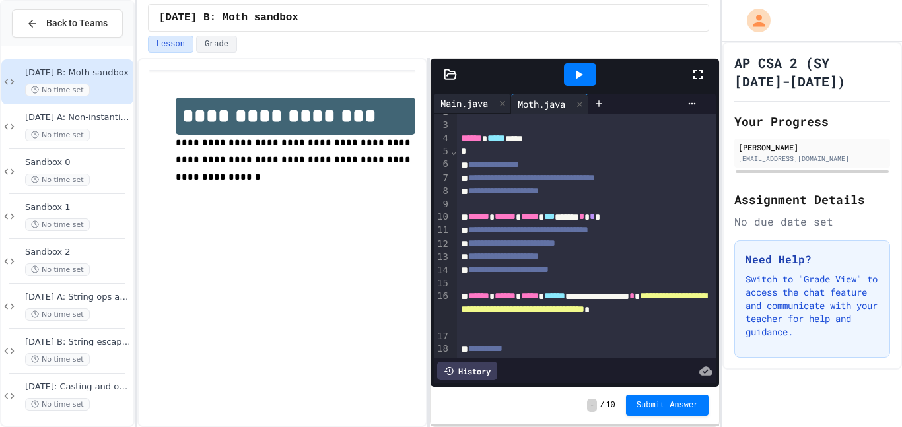
click at [471, 104] on div "Main.java" at bounding box center [464, 103] width 61 height 14
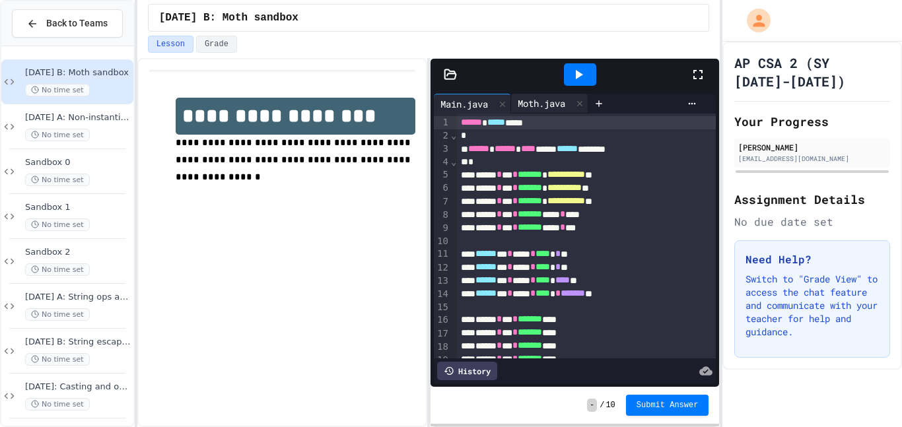
click at [526, 103] on div "Moth.java" at bounding box center [541, 103] width 61 height 14
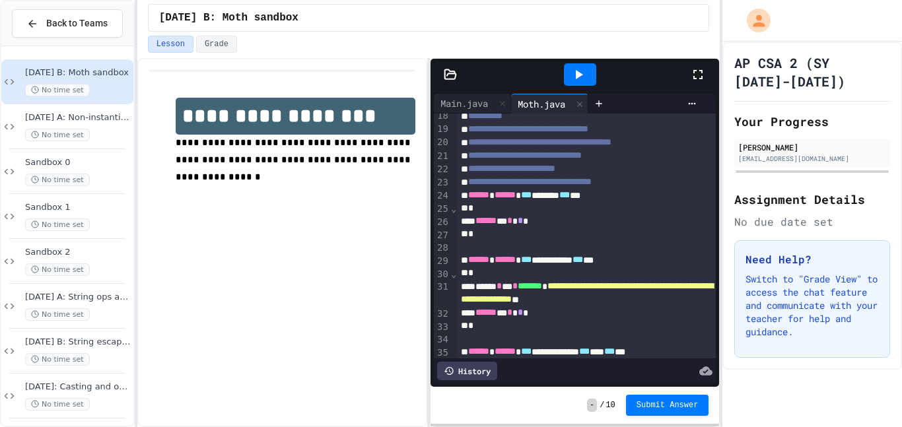
scroll to position [260, 0]
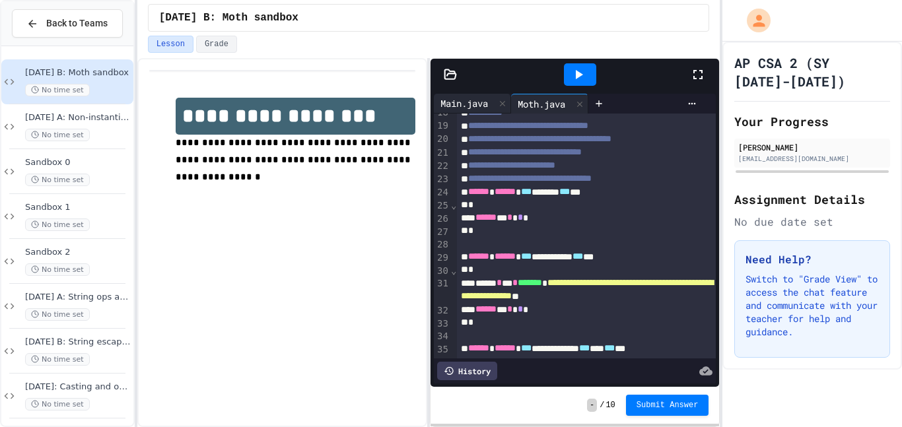
click at [454, 100] on div "Main.java" at bounding box center [464, 103] width 61 height 14
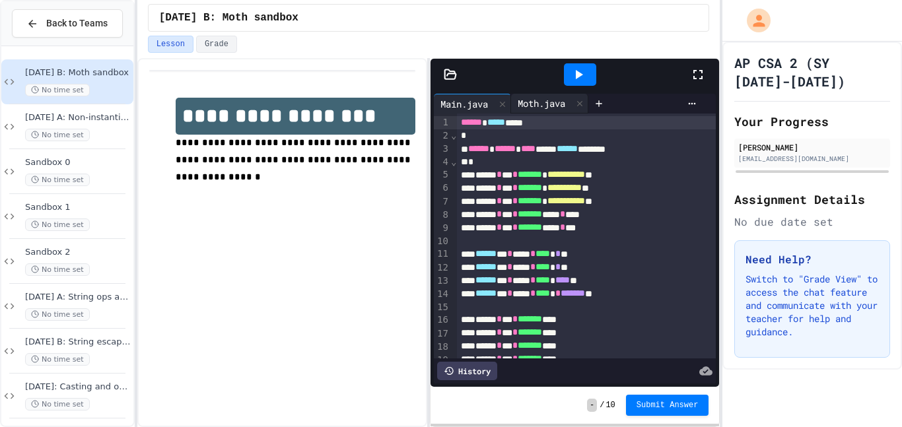
click at [538, 98] on div "Moth.java" at bounding box center [541, 103] width 61 height 14
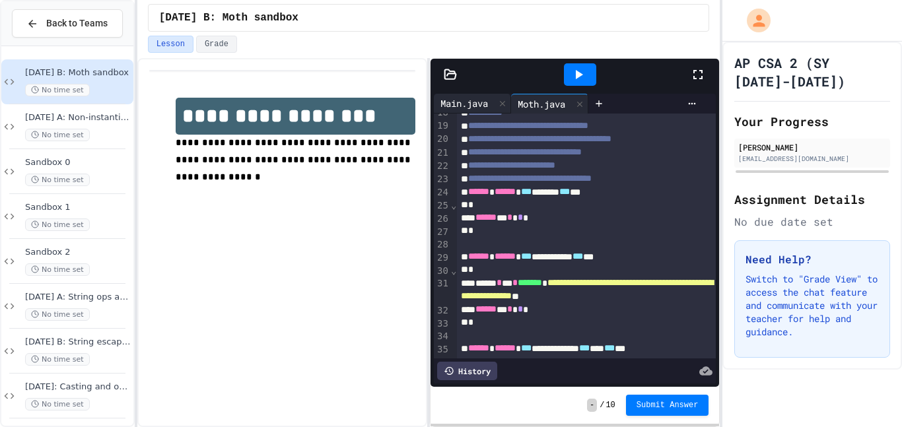
click at [452, 102] on div "Main.java" at bounding box center [464, 103] width 61 height 14
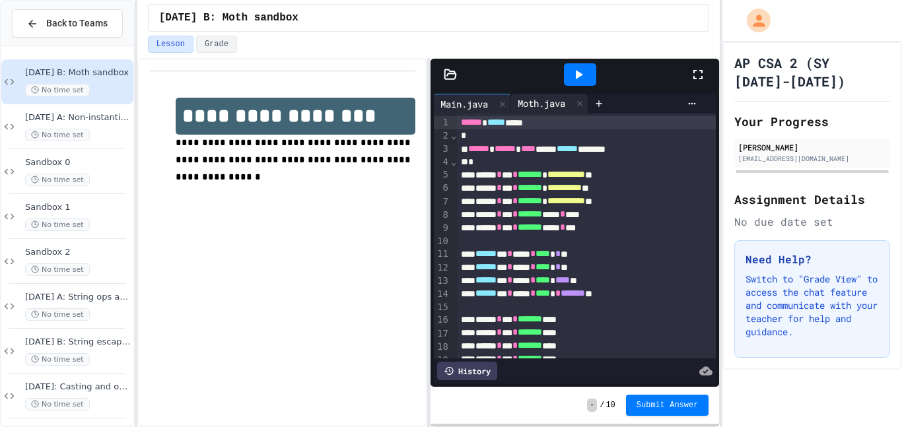
click at [543, 108] on div "Moth.java" at bounding box center [541, 103] width 61 height 14
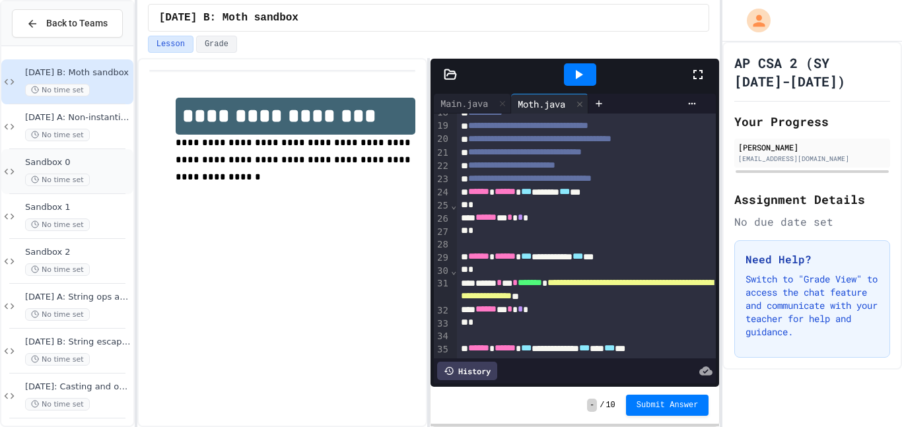
click at [101, 164] on span "Sandbox 0" at bounding box center [78, 162] width 106 height 11
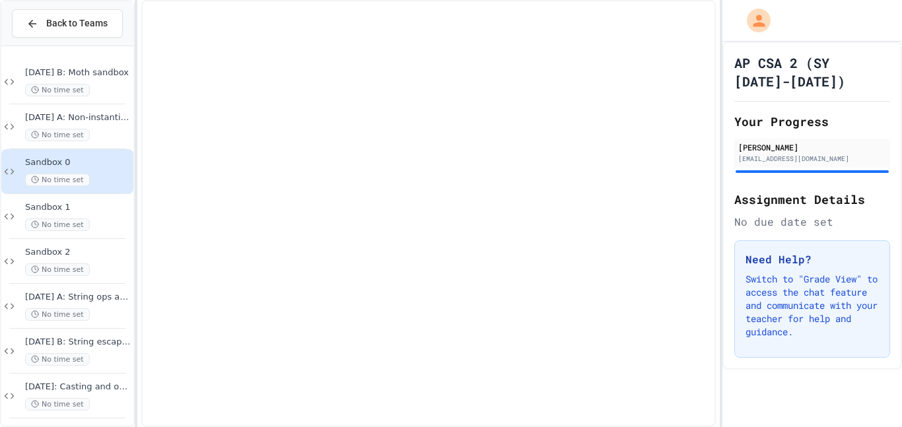
click at [101, 164] on span "Sandbox 0" at bounding box center [78, 162] width 106 height 11
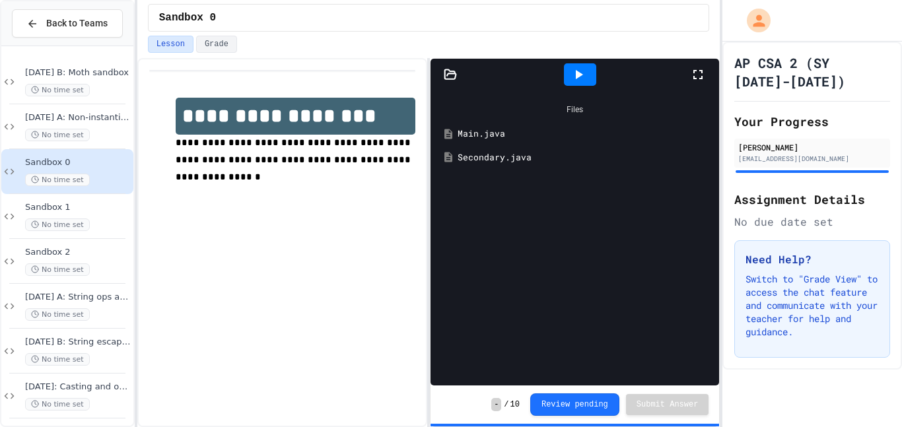
click at [493, 161] on div "Secondary.java" at bounding box center [585, 157] width 254 height 13
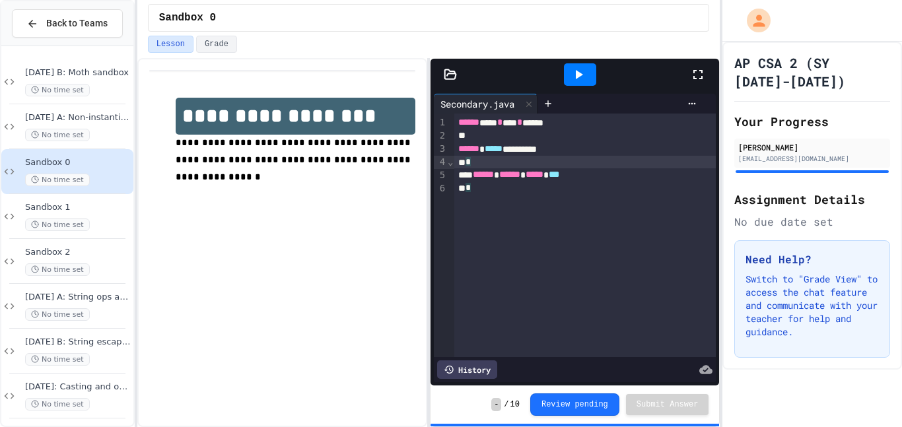
click at [596, 166] on div "*" at bounding box center [585, 162] width 262 height 13
click at [643, 178] on div "****** ****** ***** ***" at bounding box center [585, 175] width 262 height 13
click at [695, 176] on div "****** ****** ***** *** * *** * *" at bounding box center [585, 174] width 262 height 13
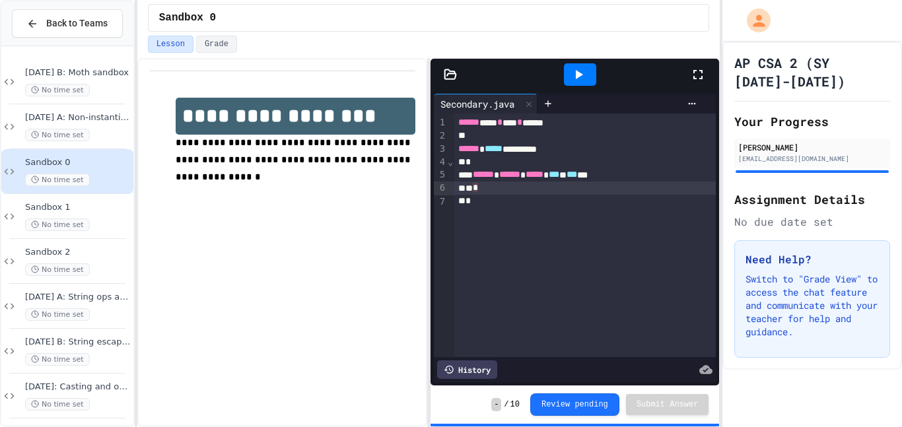
click at [470, 188] on div "* *" at bounding box center [585, 188] width 262 height 13
click at [489, 186] on div "* *" at bounding box center [585, 188] width 262 height 13
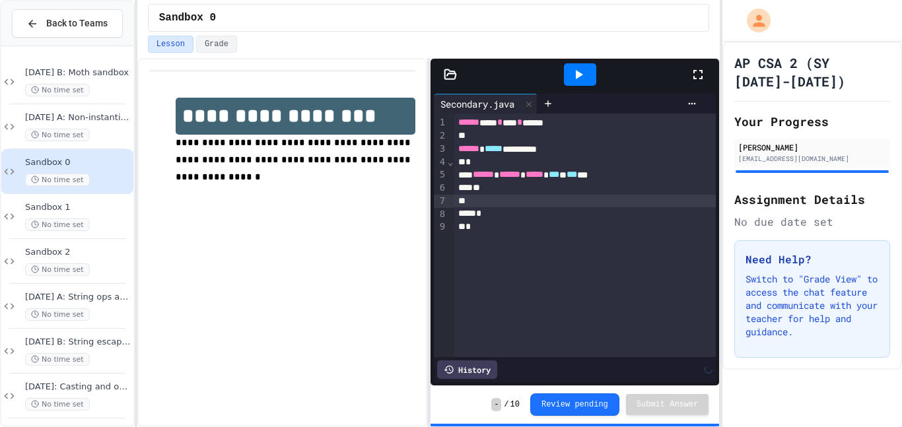
click at [499, 200] on div at bounding box center [585, 201] width 262 height 13
